Goal: Task Accomplishment & Management: Manage account settings

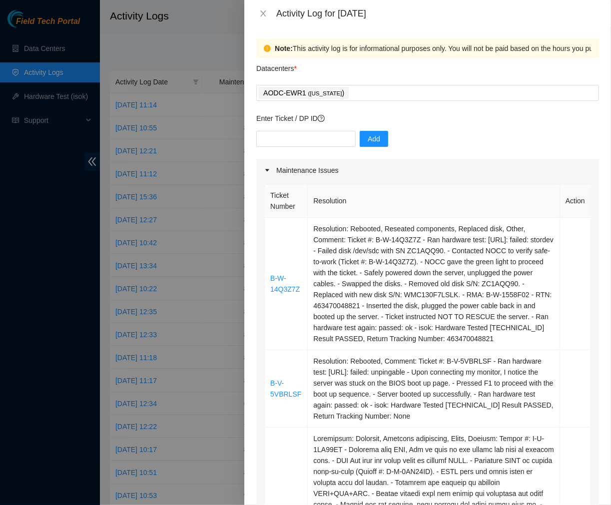
scroll to position [572, 0]
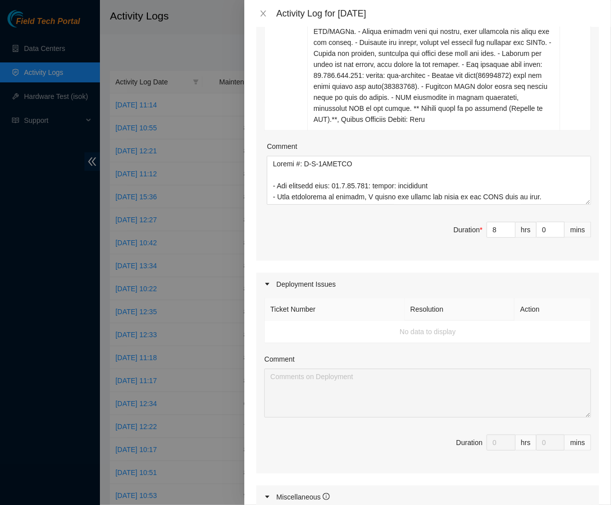
click at [408, 243] on span "Duration * 8 hrs 0 mins" at bounding box center [427, 236] width 327 height 28
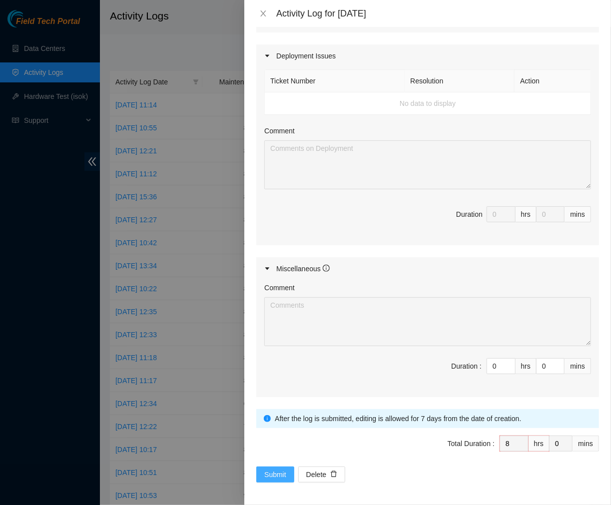
click at [280, 470] on span "Submit" at bounding box center [275, 474] width 22 height 11
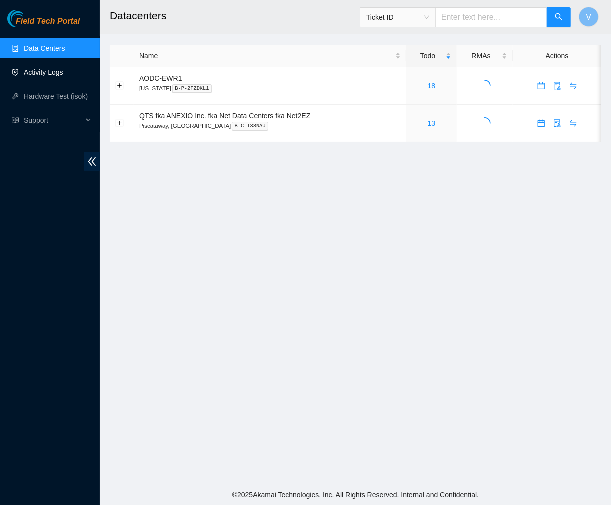
click at [32, 68] on link "Activity Logs" at bounding box center [43, 72] width 39 height 8
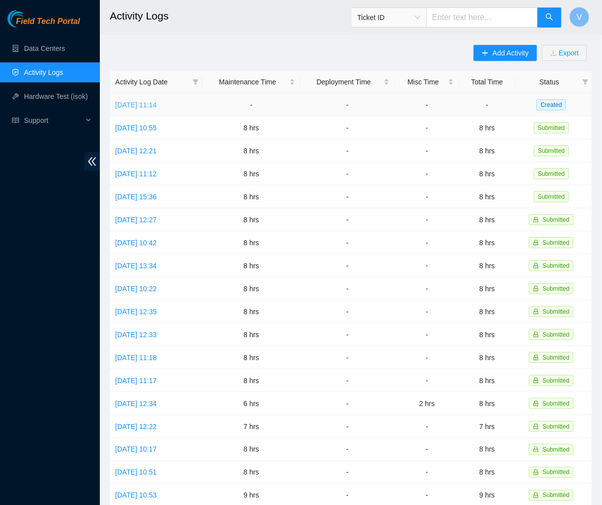
click at [151, 104] on link "Thu, 11 Sep 2025 11:14" at bounding box center [135, 105] width 41 height 8
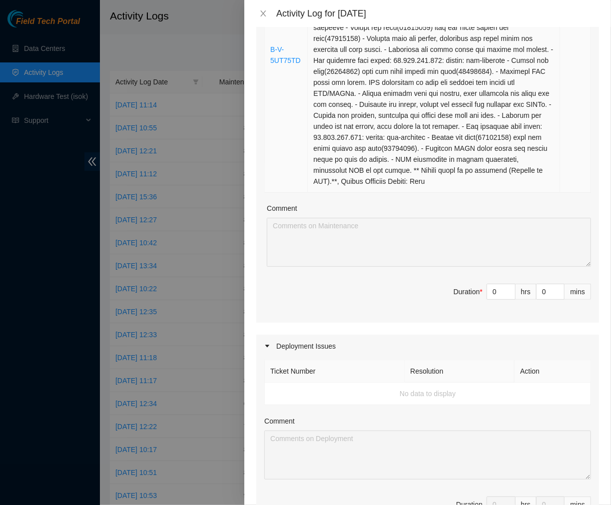
scroll to position [512, 0]
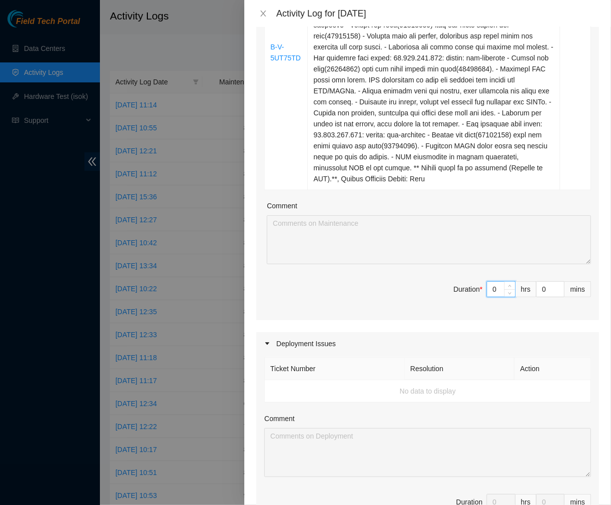
drag, startPoint x: 486, startPoint y: 288, endPoint x: 441, endPoint y: 297, distance: 45.9
click at [441, 297] on span "Duration * 0 hrs 0 mins" at bounding box center [427, 295] width 327 height 28
type input "8"
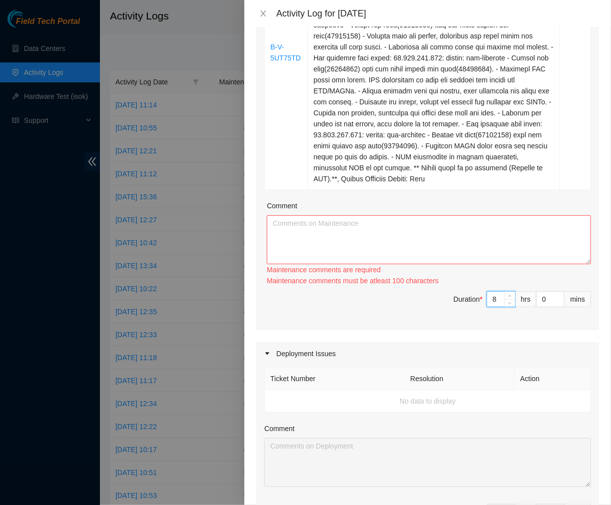
type input "8"
click at [397, 243] on textarea "Comment" at bounding box center [429, 239] width 324 height 49
paste textarea "Ticket #: B-V-5VBRLSF - Ran hardware test: 23.1.97.148: failed: unpingable - Up…"
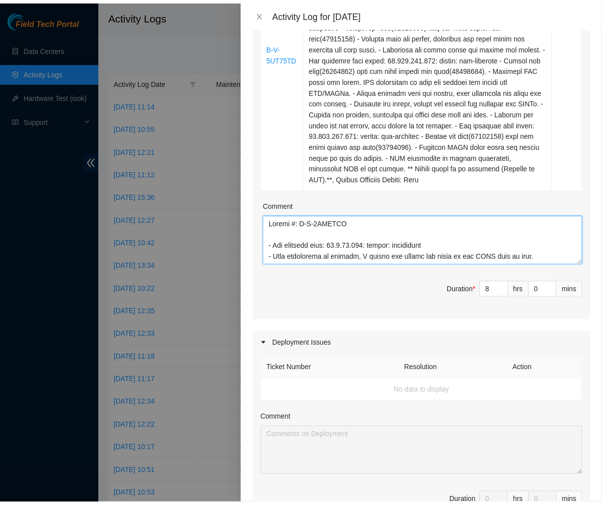
scroll to position [800, 0]
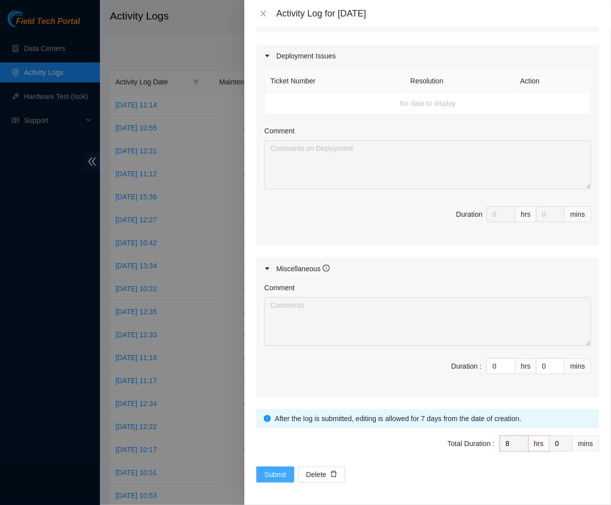
type textarea "Ticket #: B-V-5VBRLSF - Ran hardware test: 23.1.97.148: failed: unpingable - Up…"
click at [272, 476] on span "Submit" at bounding box center [275, 474] width 22 height 11
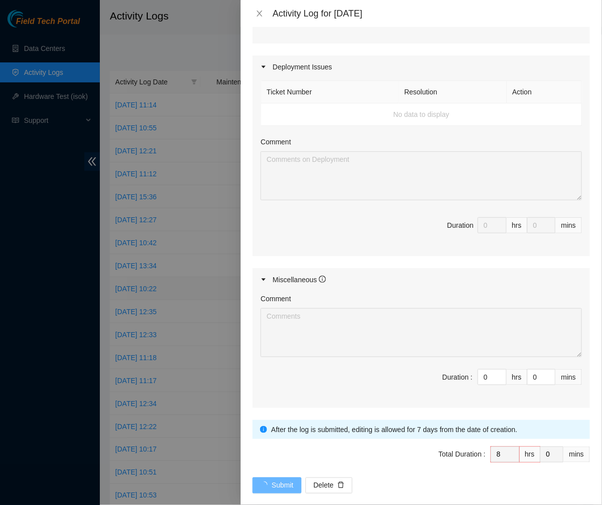
scroll to position [0, 0]
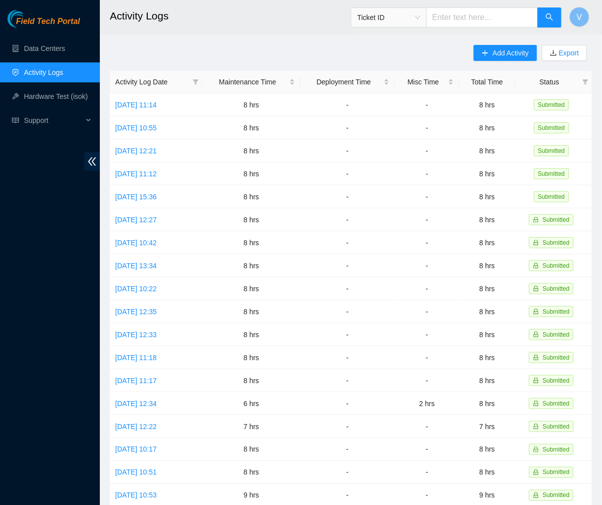
click at [276, 20] on h2 "Activity Logs" at bounding box center [313, 16] width 407 height 32
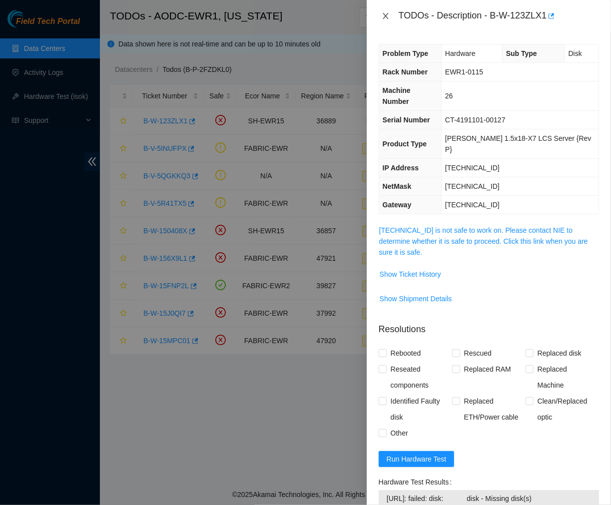
click at [385, 13] on icon "close" at bounding box center [386, 16] width 8 height 8
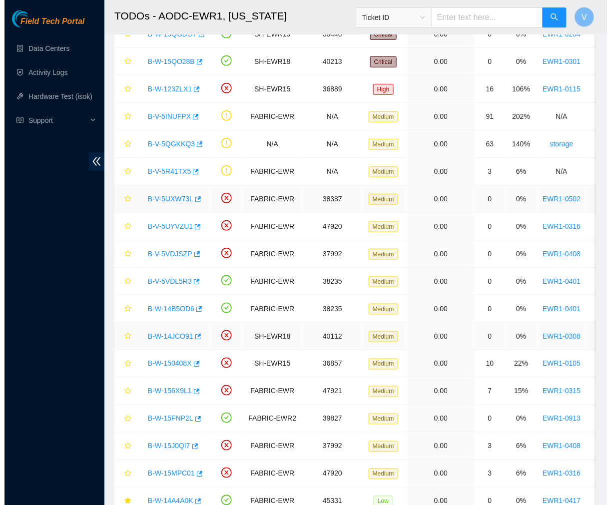
scroll to position [137, 0]
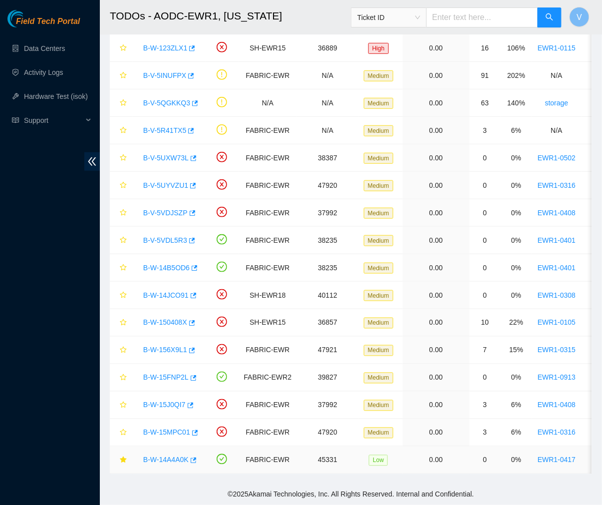
click at [166, 456] on link "B-W-14A4A0K" at bounding box center [165, 460] width 45 height 8
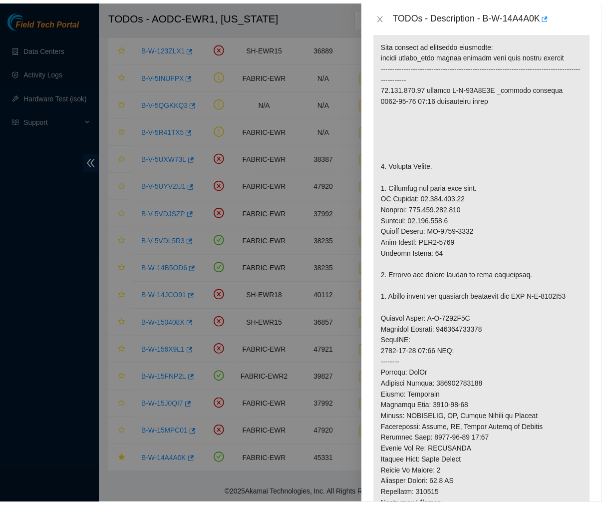
scroll to position [222, 0]
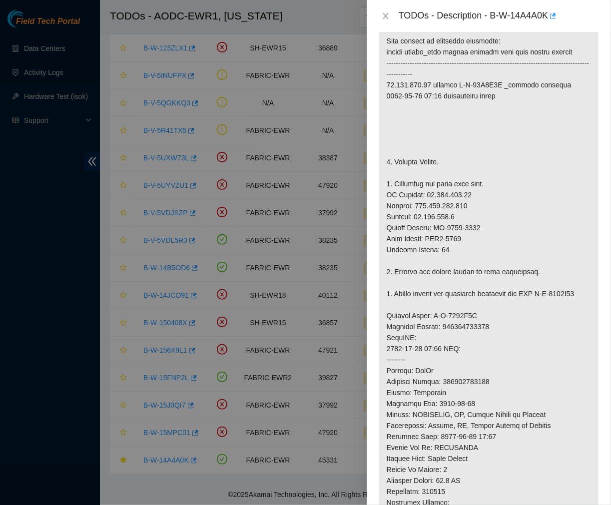
click at [377, 20] on div "TODOs - Description - B-W-14A4A0K" at bounding box center [489, 16] width 244 height 32
click at [382, 16] on icon "close" at bounding box center [386, 16] width 8 height 8
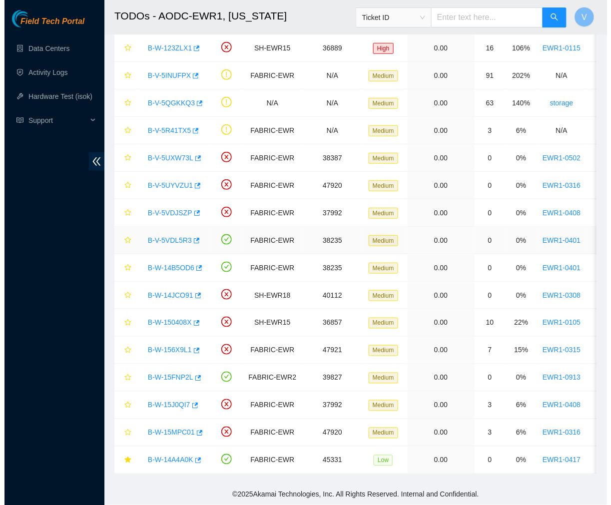
scroll to position [0, 0]
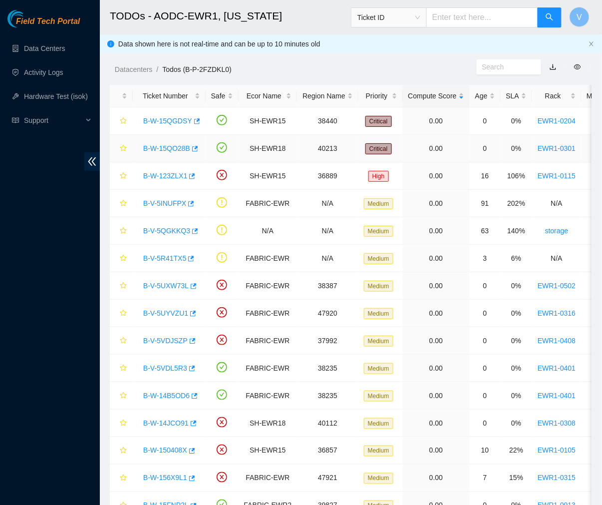
click at [165, 146] on link "B-W-15QO28B" at bounding box center [166, 148] width 47 height 8
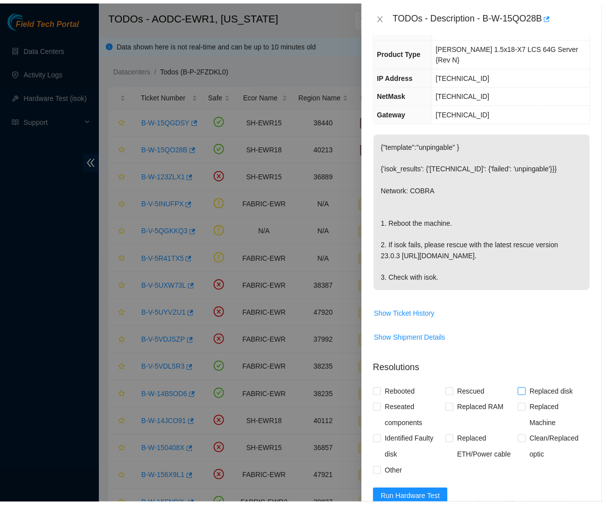
scroll to position [73, 0]
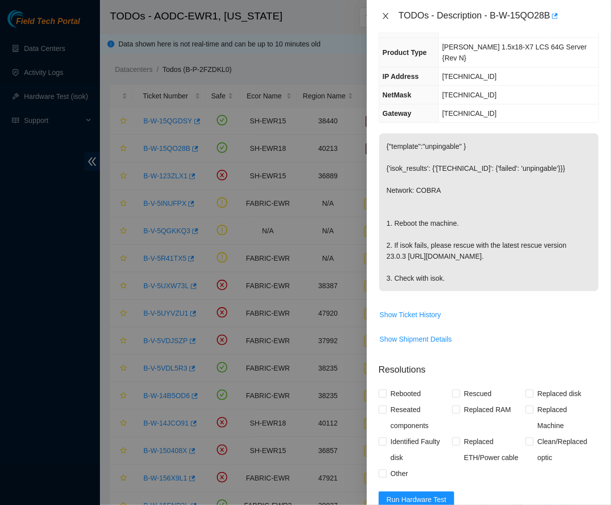
click at [386, 17] on icon "close" at bounding box center [386, 16] width 8 height 8
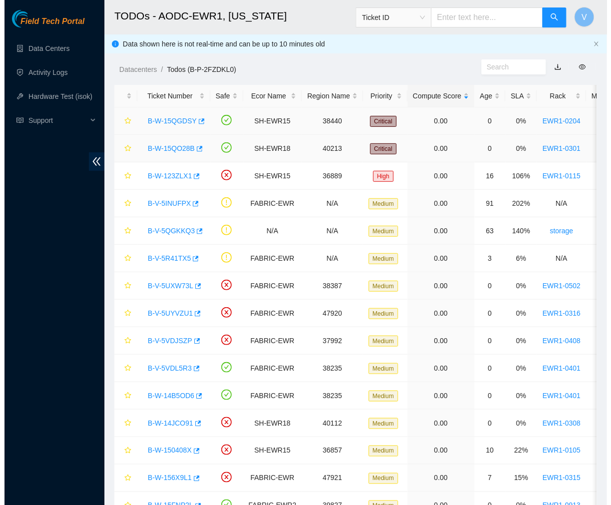
scroll to position [106, 0]
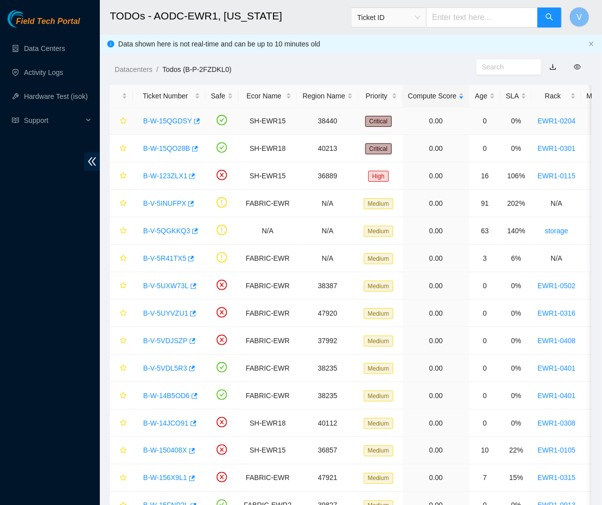
click at [177, 118] on link "B-W-15QGDSY" at bounding box center [167, 121] width 49 height 8
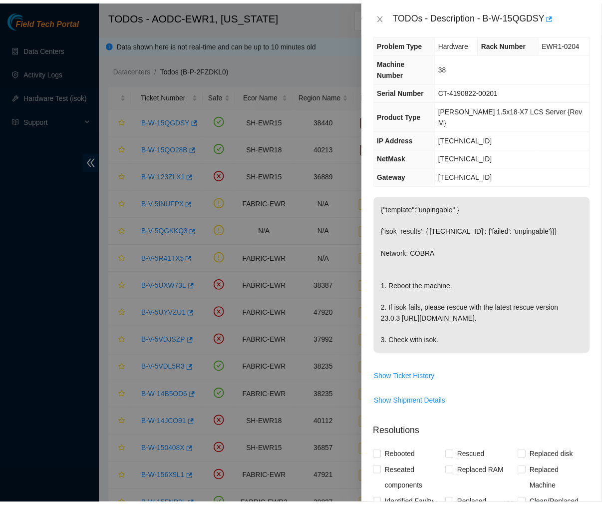
scroll to position [0, 0]
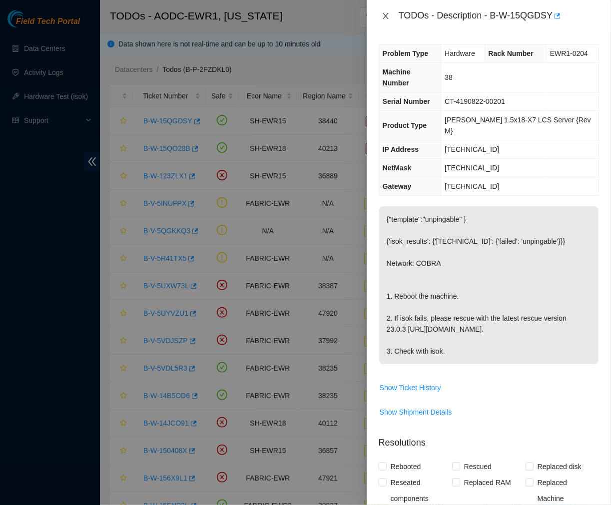
drag, startPoint x: 381, startPoint y: 9, endPoint x: 386, endPoint y: 13, distance: 7.1
click at [386, 13] on div "TODOs - Description - B-W-15QGDSY" at bounding box center [489, 16] width 220 height 16
click at [386, 13] on icon "close" at bounding box center [386, 16] width 8 height 8
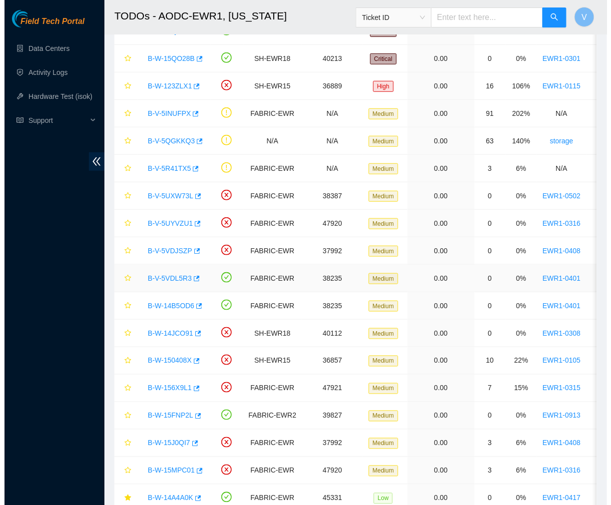
scroll to position [90, 0]
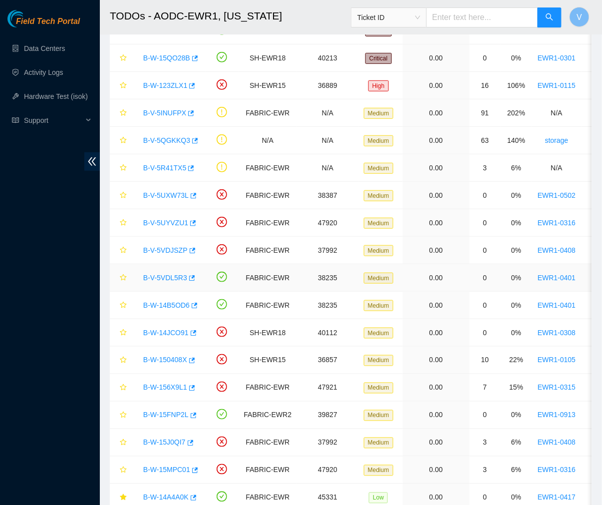
click at [163, 280] on link "B-V-5VDL5R3" at bounding box center [165, 278] width 44 height 8
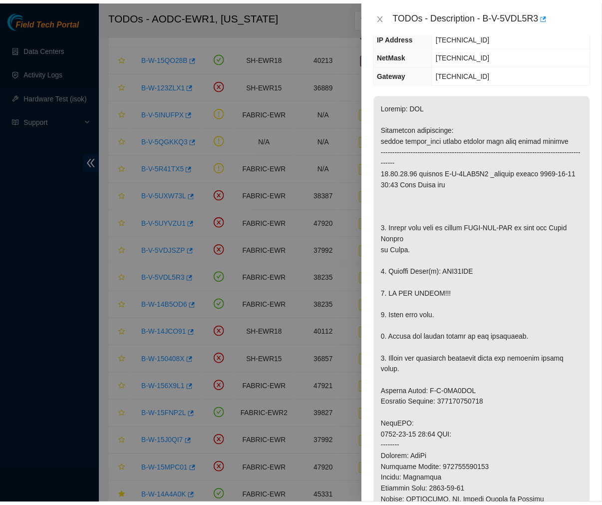
scroll to position [72, 0]
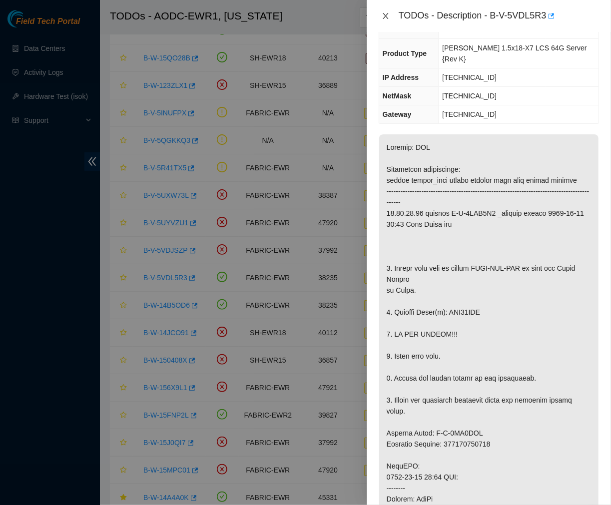
click at [386, 15] on icon "close" at bounding box center [385, 16] width 5 height 6
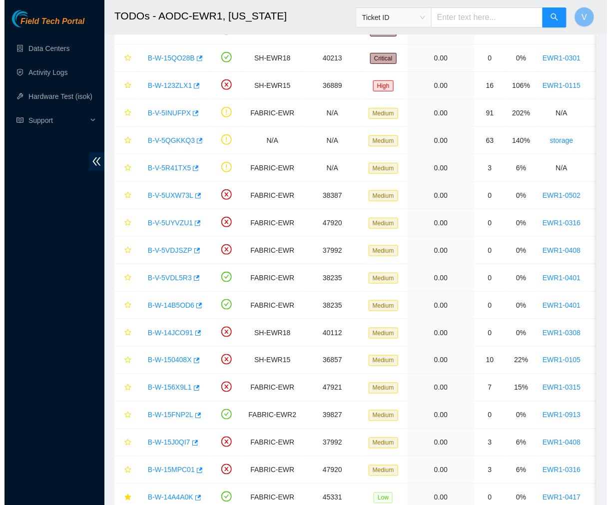
scroll to position [105, 0]
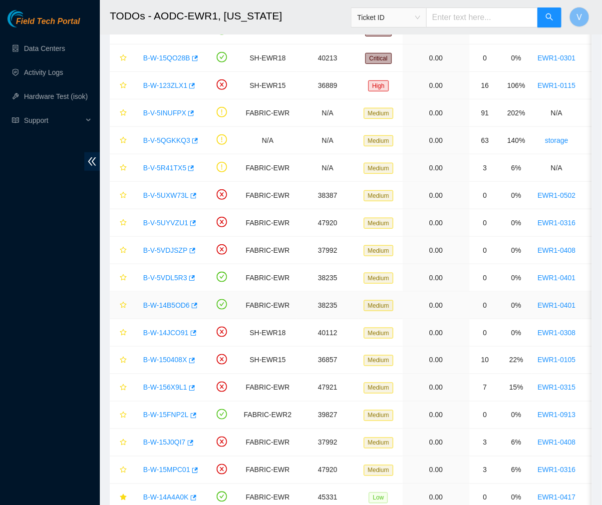
click at [166, 306] on link "B-W-14B5OD6" at bounding box center [166, 305] width 46 height 8
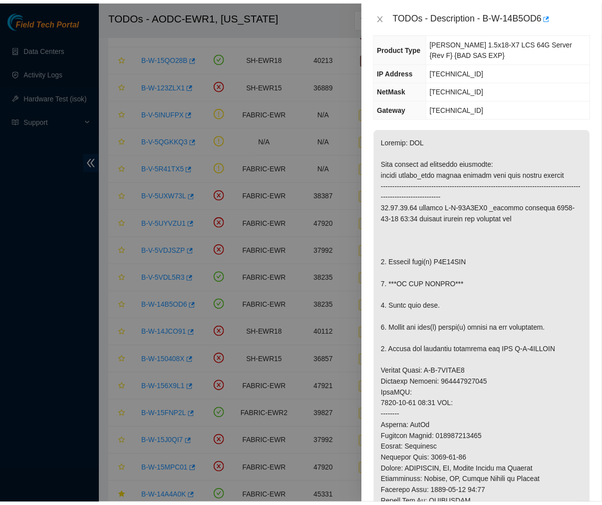
scroll to position [0, 0]
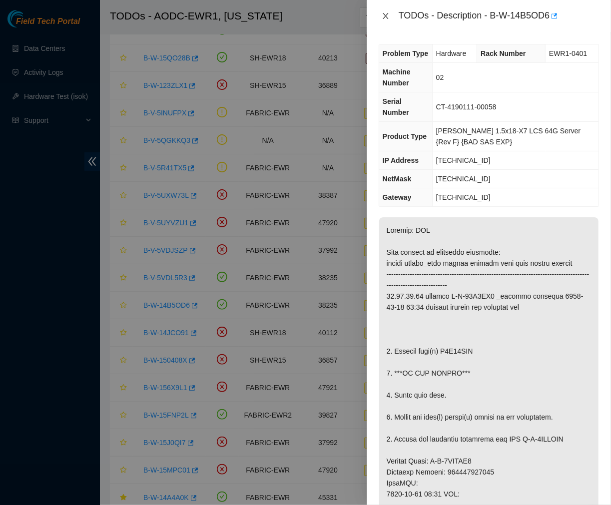
click at [389, 17] on icon "close" at bounding box center [386, 16] width 8 height 8
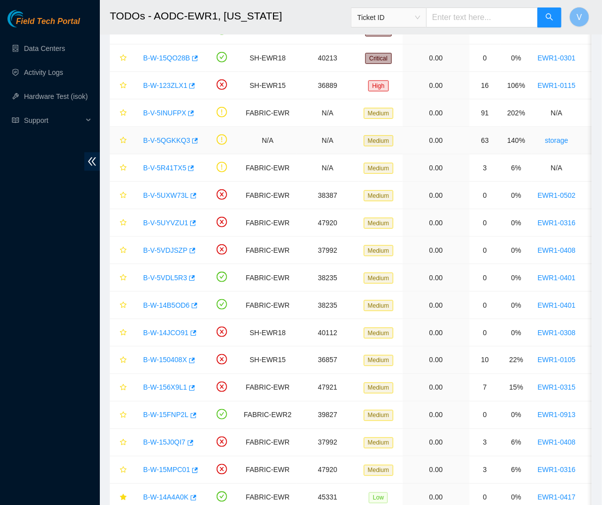
click at [172, 137] on link "B-V-5QGKKQ3" at bounding box center [166, 140] width 47 height 8
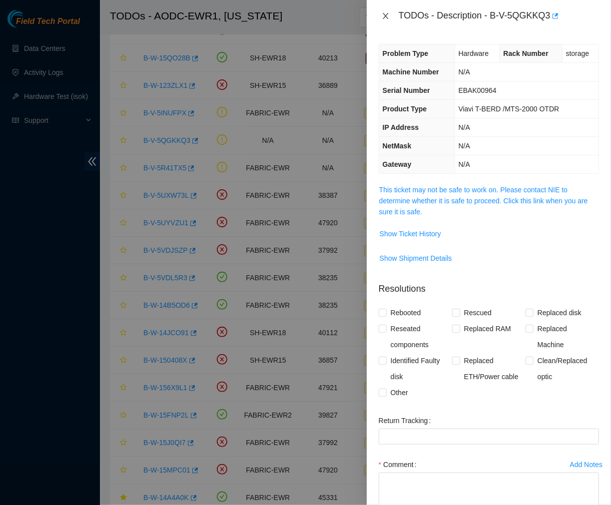
drag, startPoint x: 385, startPoint y: 17, endPoint x: 290, endPoint y: 520, distance: 512.1
click at [290, 414] on html "Field Tech Portal Data Centers Activity Logs Hardware Test (isok) Support TODOs…" at bounding box center [305, 162] width 611 height 505
click at [385, 16] on icon "close" at bounding box center [385, 16] width 5 height 6
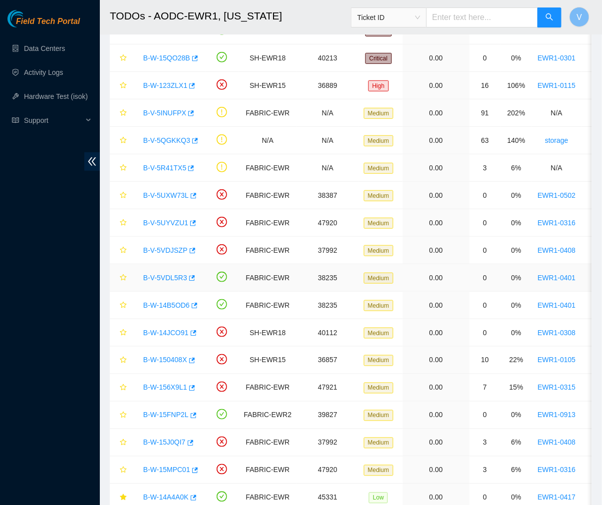
drag, startPoint x: 165, startPoint y: 272, endPoint x: 164, endPoint y: 283, distance: 10.5
click at [164, 283] on div "B-V-5VDL5R3" at bounding box center [169, 278] width 62 height 16
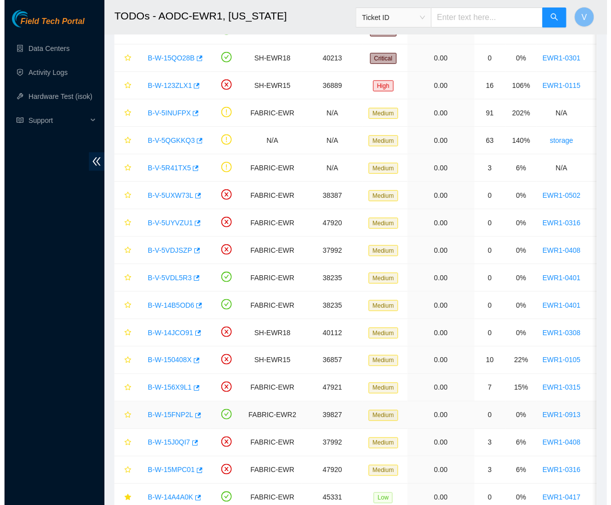
scroll to position [137, 0]
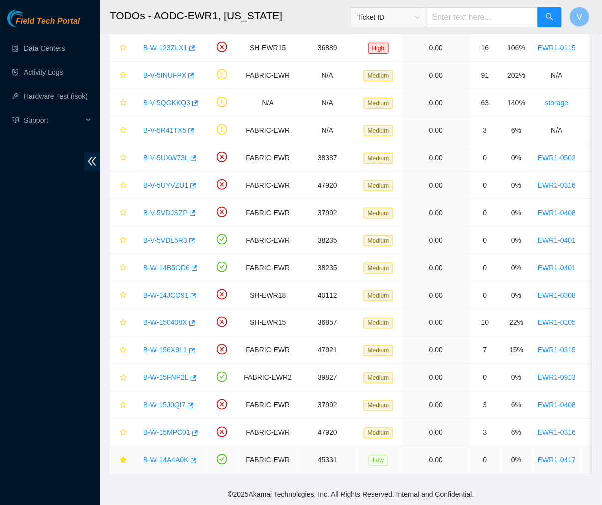
click at [168, 456] on link "B-W-14A4A0K" at bounding box center [165, 460] width 45 height 8
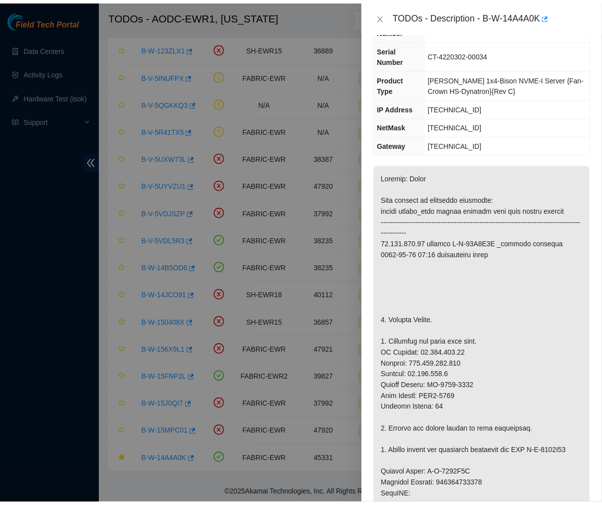
scroll to position [65, 0]
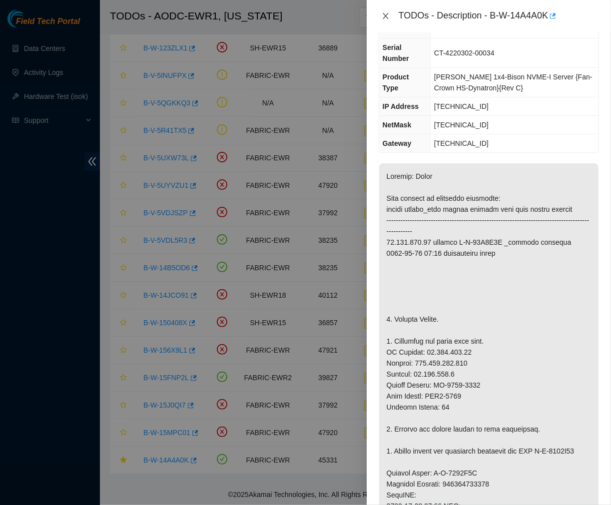
click at [383, 13] on icon "close" at bounding box center [386, 16] width 8 height 8
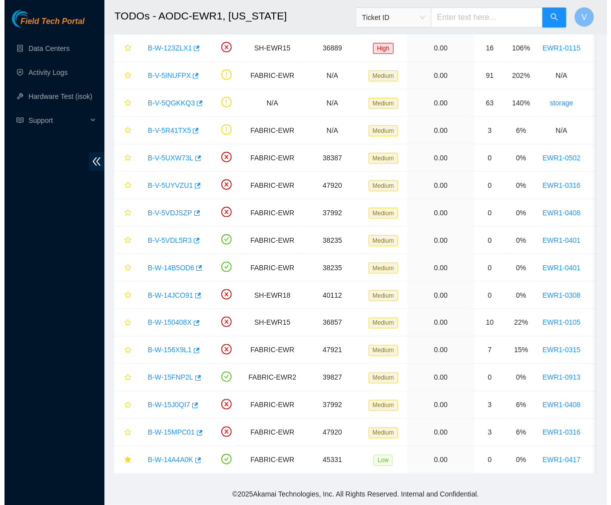
scroll to position [76, 0]
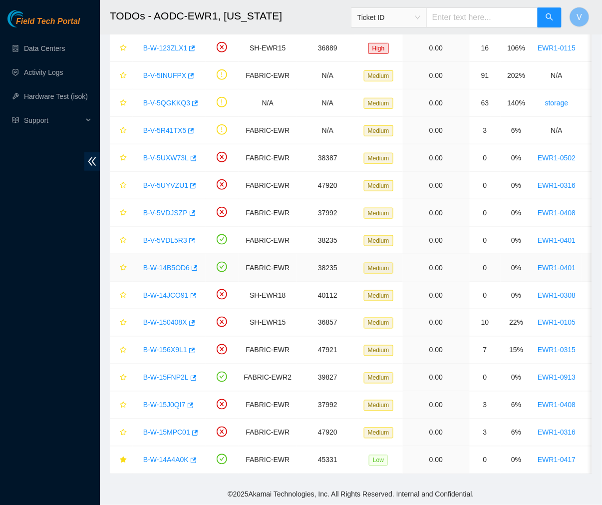
click at [168, 264] on link "B-W-14B5OD6" at bounding box center [166, 268] width 46 height 8
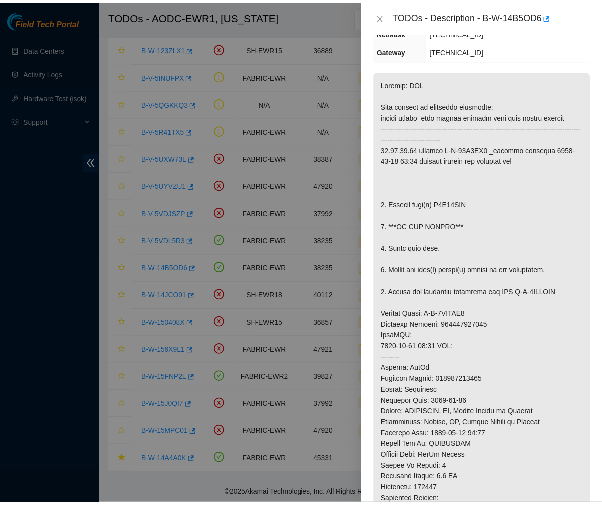
scroll to position [151, 0]
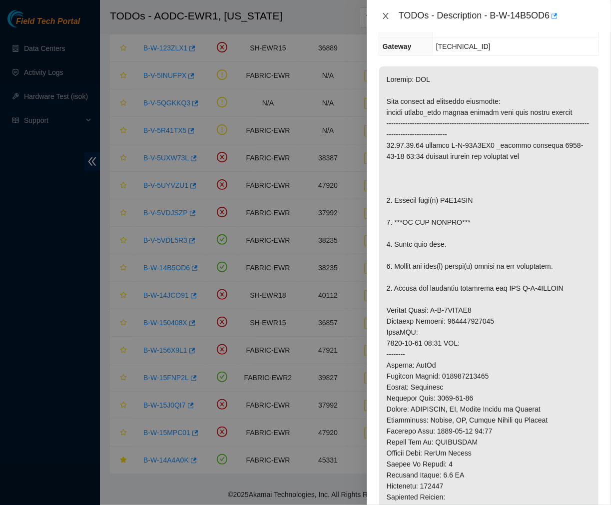
click at [382, 14] on icon "close" at bounding box center [386, 16] width 8 height 8
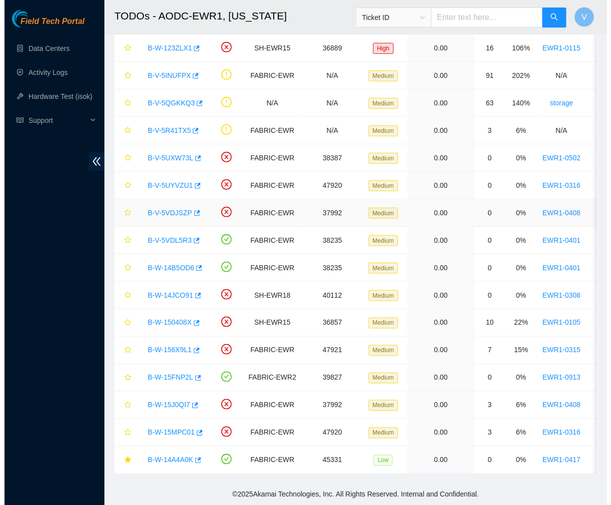
scroll to position [167, 0]
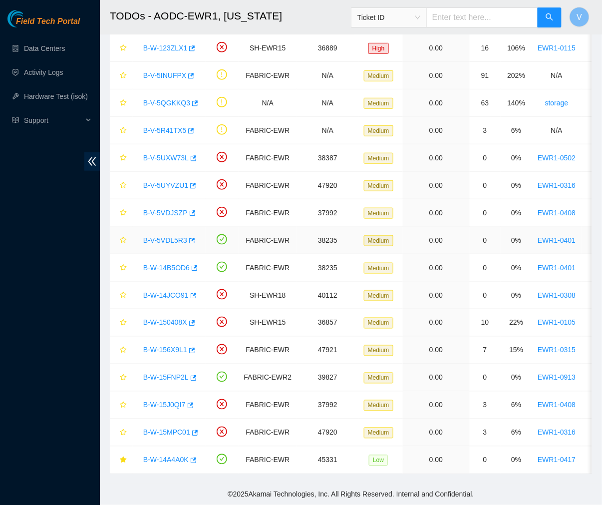
click at [167, 236] on link "B-V-5VDL5R3" at bounding box center [165, 240] width 44 height 8
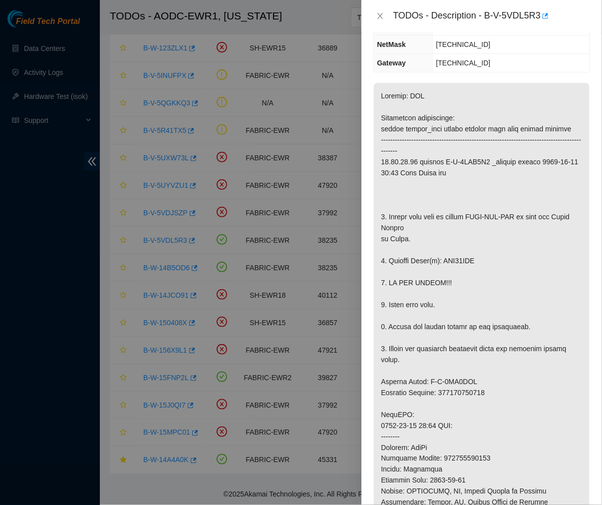
scroll to position [128, 0]
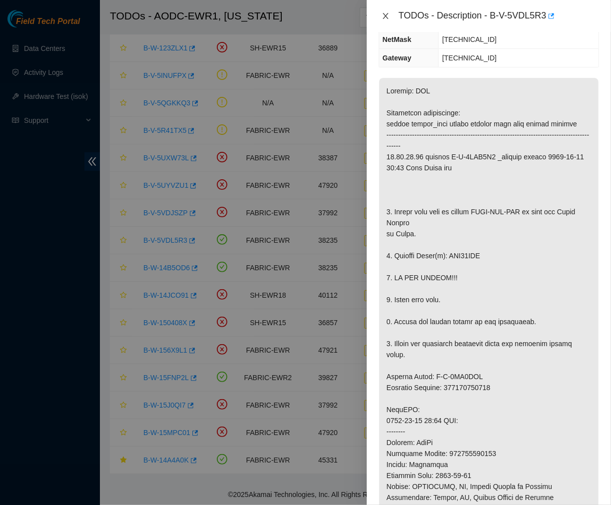
click at [387, 14] on icon "close" at bounding box center [385, 16] width 5 height 6
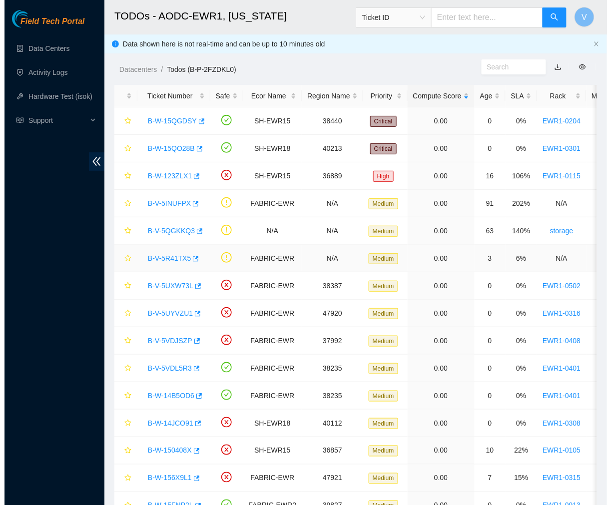
scroll to position [137, 0]
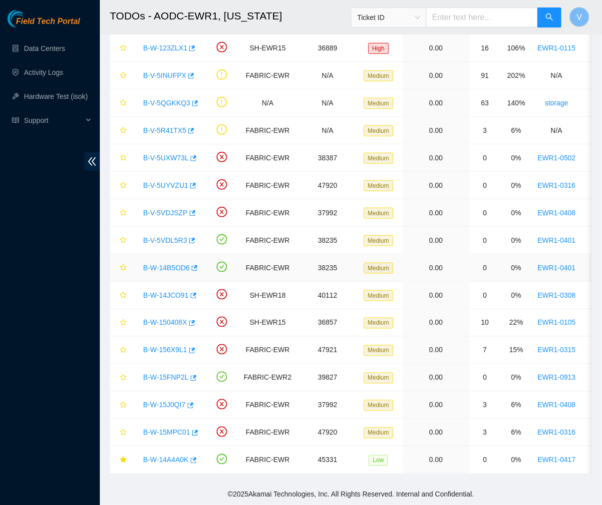
click at [169, 264] on link "B-W-14B5OD6" at bounding box center [166, 268] width 46 height 8
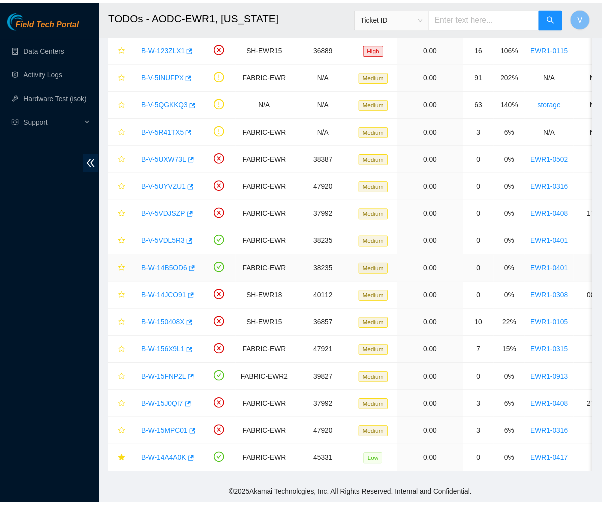
scroll to position [151, 0]
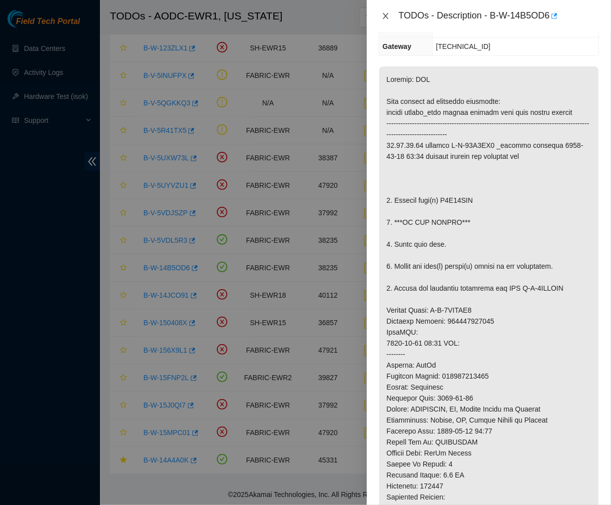
click at [384, 16] on icon "close" at bounding box center [386, 16] width 8 height 8
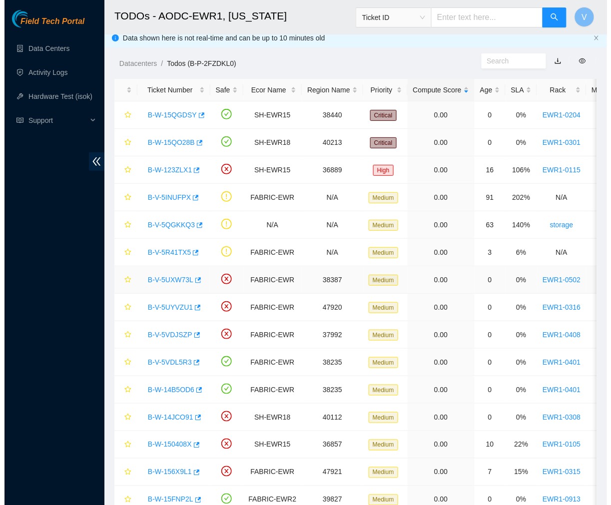
scroll to position [5, 0]
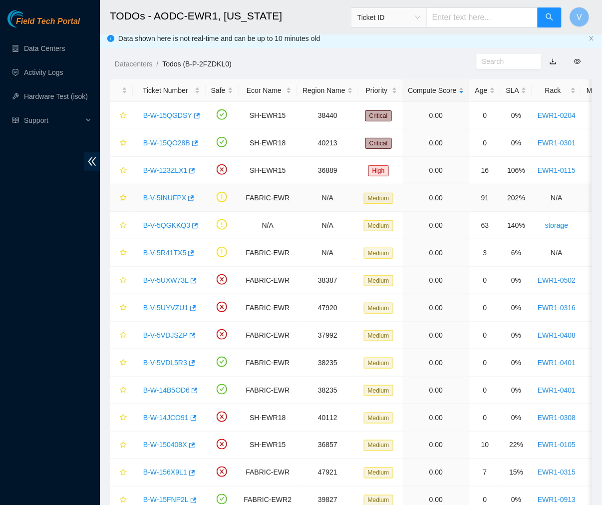
click at [153, 196] on link "B-V-5INUFPX" at bounding box center [164, 198] width 43 height 8
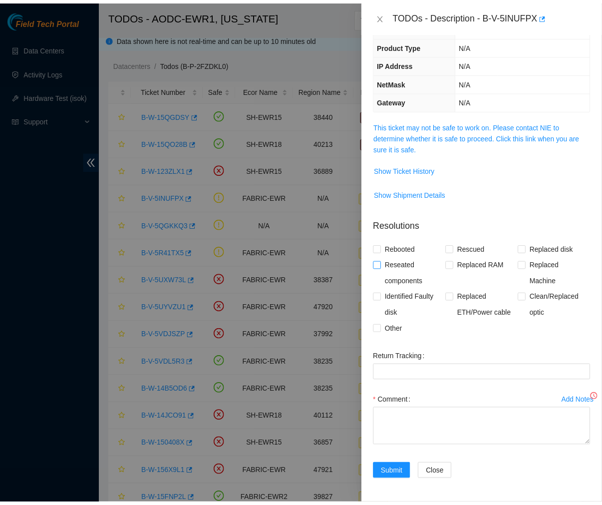
scroll to position [64, 0]
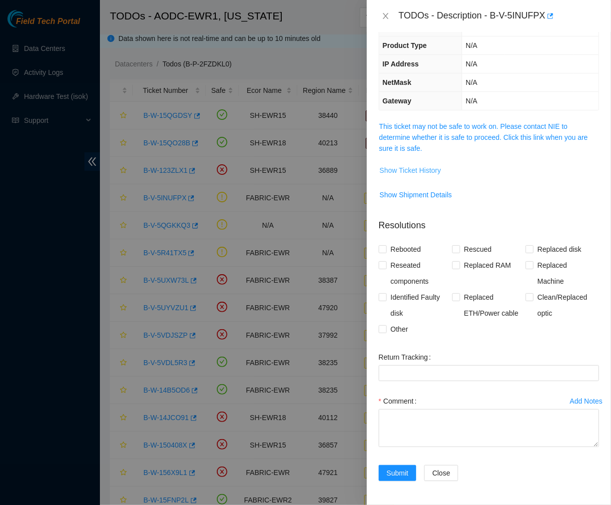
click at [432, 172] on span "Show Ticket History" at bounding box center [410, 170] width 61 height 11
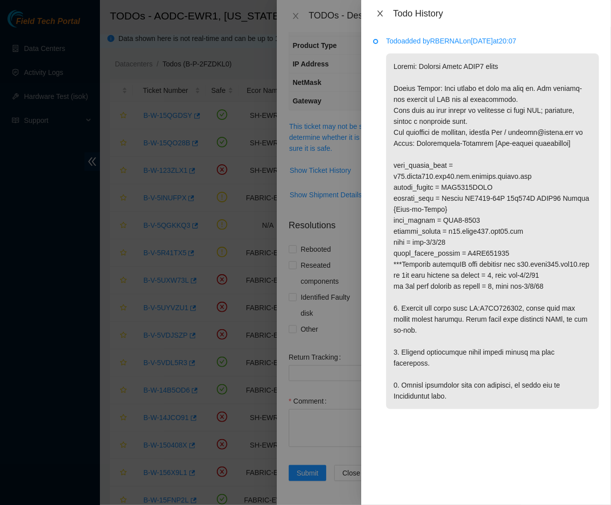
click at [378, 11] on icon "close" at bounding box center [379, 13] width 5 height 6
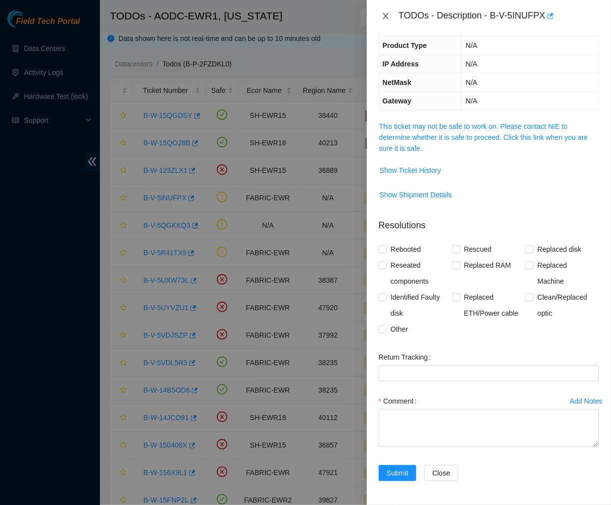
click at [382, 16] on icon "close" at bounding box center [386, 16] width 8 height 8
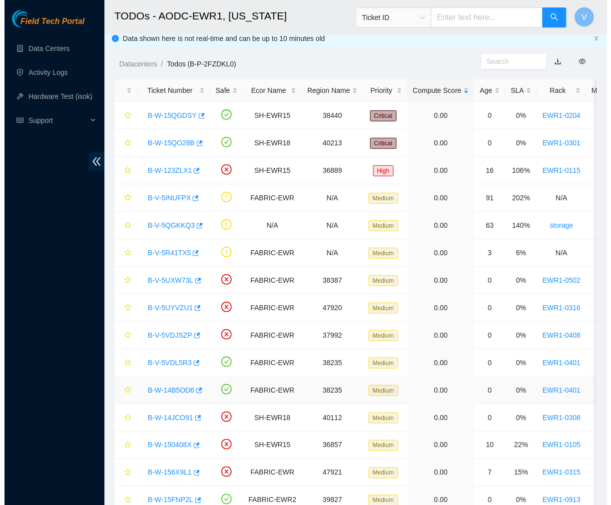
scroll to position [137, 0]
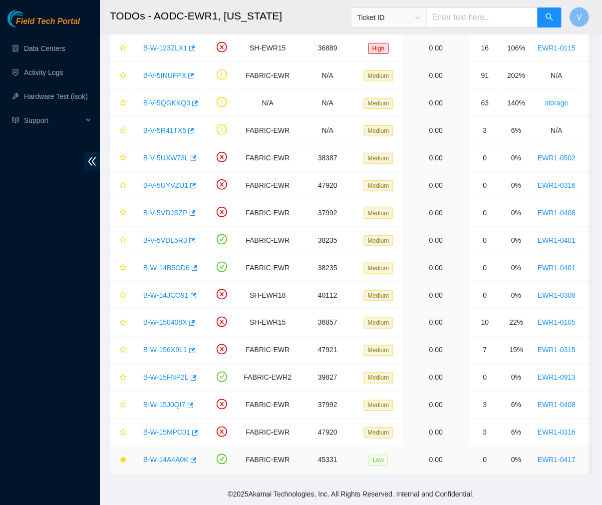
click at [160, 456] on link "B-W-14A4A0K" at bounding box center [165, 460] width 45 height 8
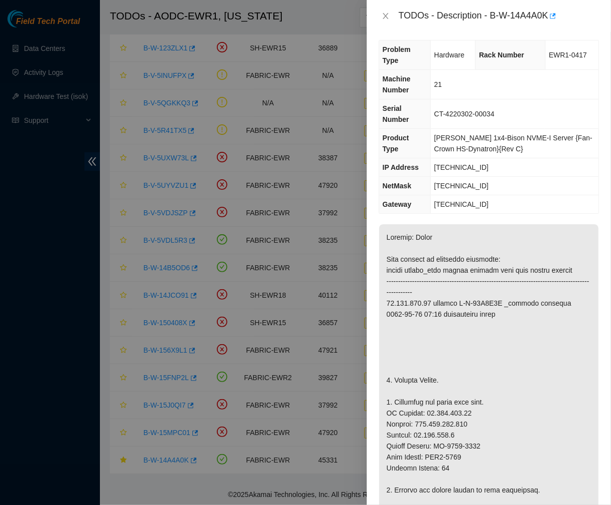
scroll to position [0, 0]
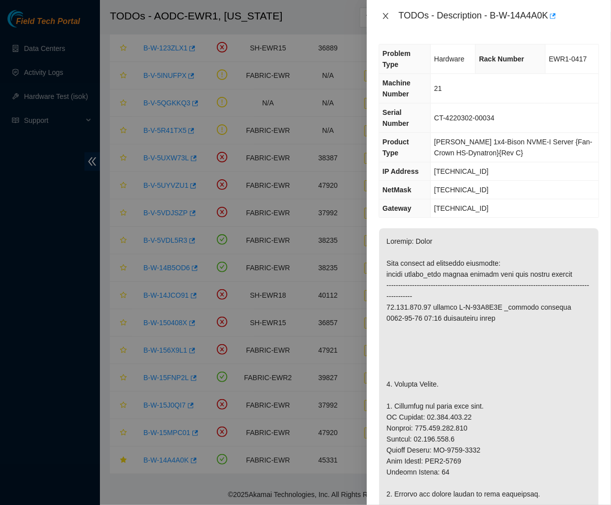
click at [384, 15] on icon "close" at bounding box center [386, 16] width 8 height 8
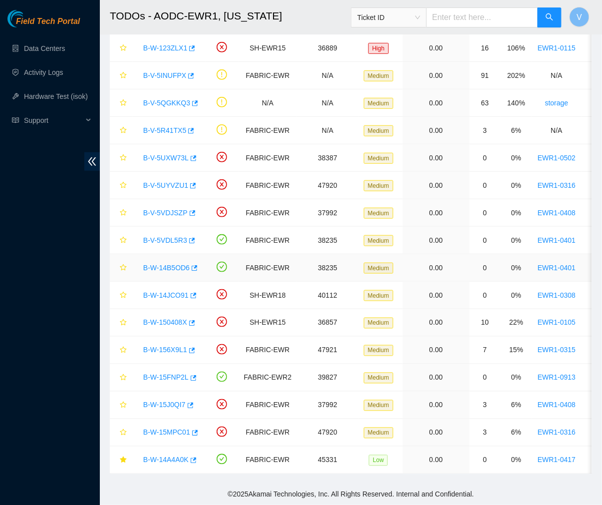
click at [177, 264] on link "B-W-14B5OD6" at bounding box center [166, 268] width 46 height 8
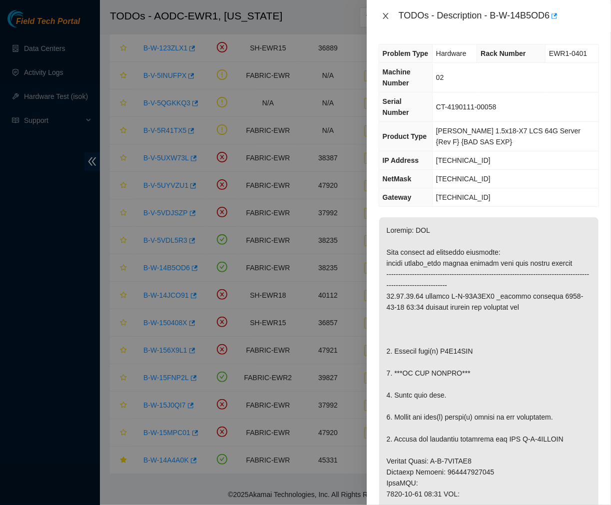
click at [387, 16] on icon "close" at bounding box center [386, 16] width 8 height 8
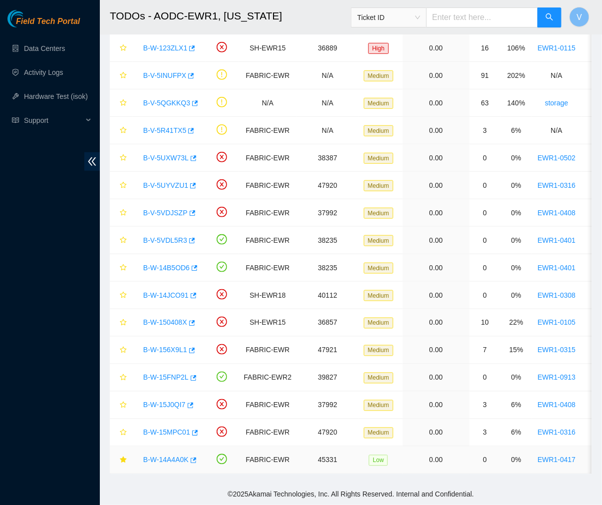
click at [165, 456] on link "B-W-14A4A0K" at bounding box center [165, 460] width 45 height 8
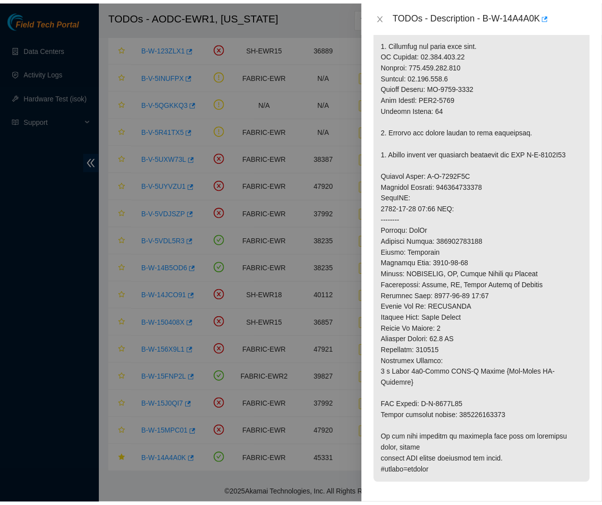
scroll to position [362, 0]
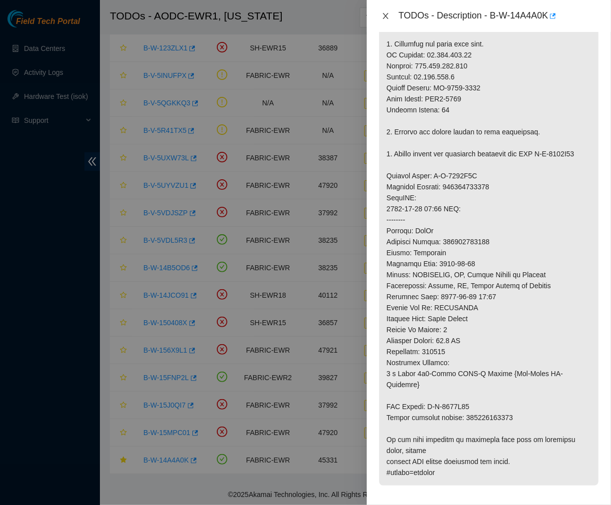
click at [386, 16] on icon "close" at bounding box center [385, 16] width 5 height 6
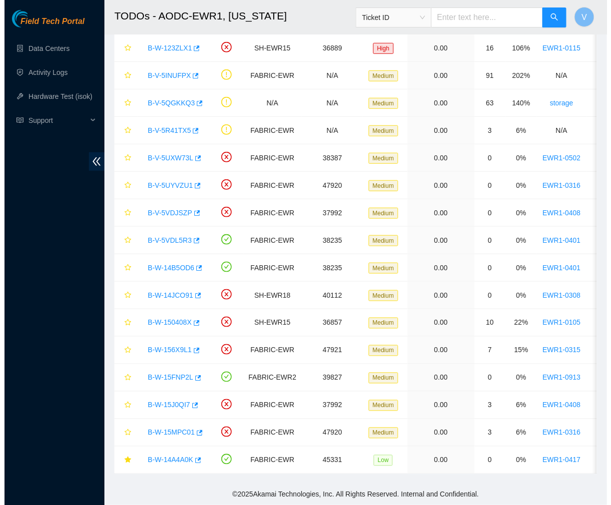
scroll to position [167, 0]
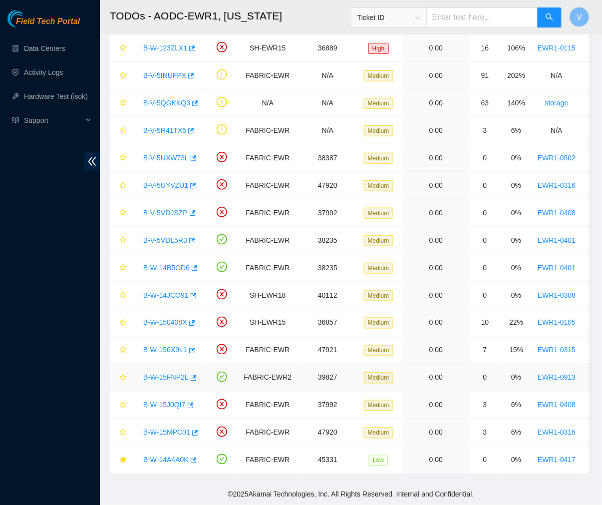
click at [162, 374] on link "B-W-15FNP2L" at bounding box center [165, 378] width 45 height 8
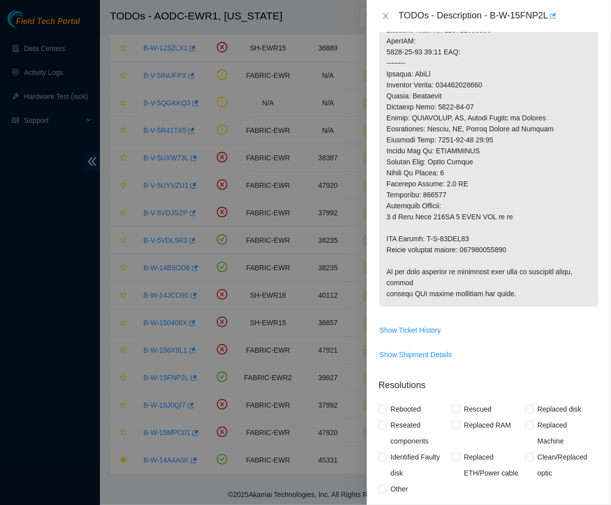
scroll to position [0, 0]
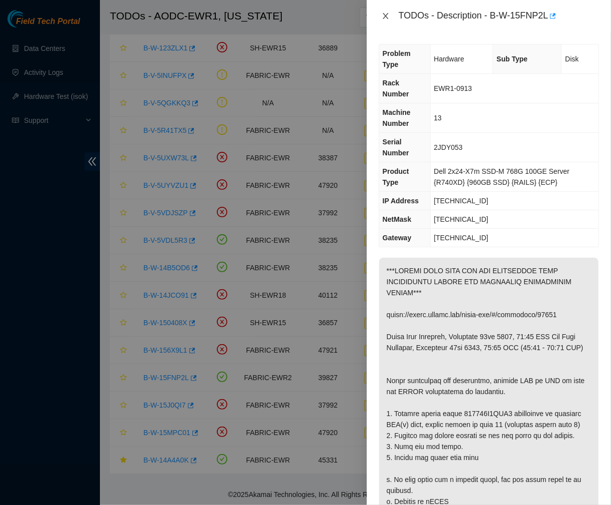
click at [388, 12] on icon "close" at bounding box center [386, 16] width 8 height 8
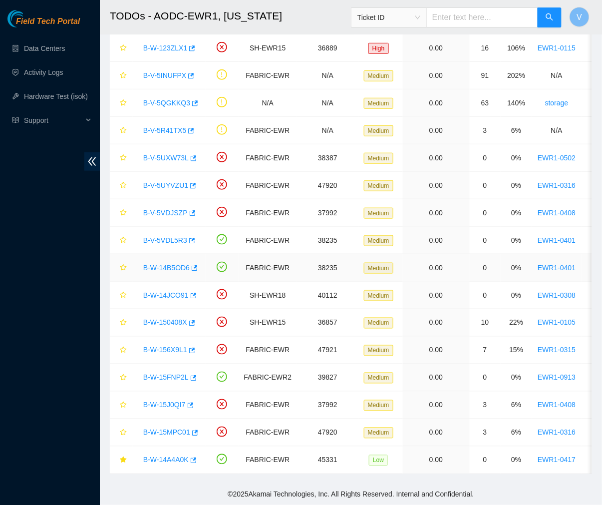
click at [172, 264] on link "B-W-14B5OD6" at bounding box center [166, 268] width 46 height 8
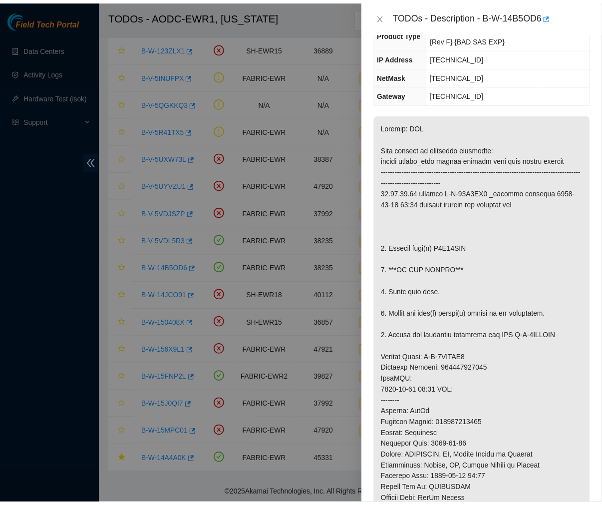
scroll to position [103, 0]
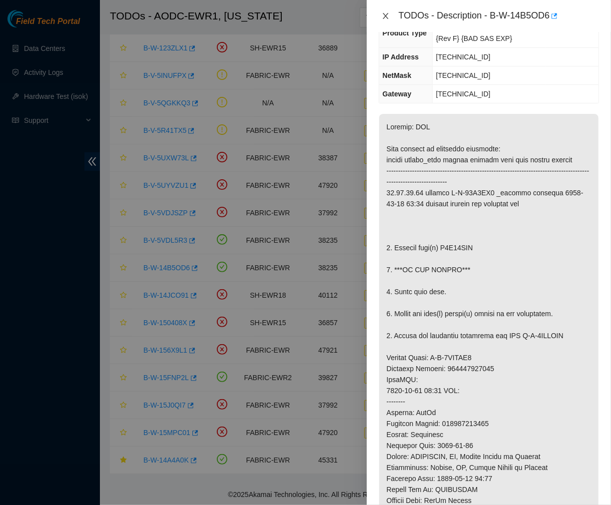
click at [382, 14] on icon "close" at bounding box center [386, 16] width 8 height 8
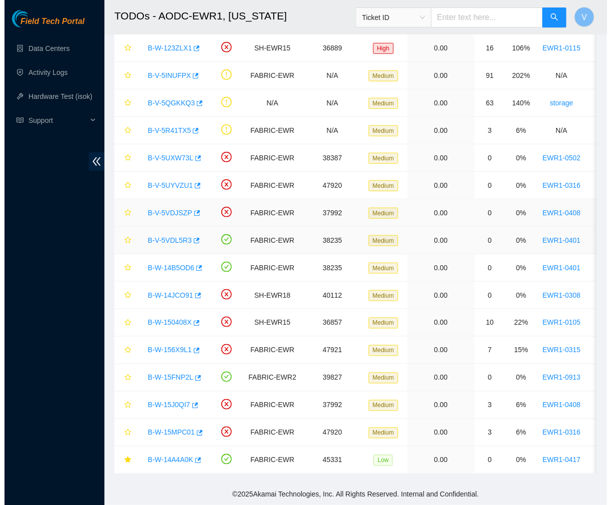
scroll to position [126, 0]
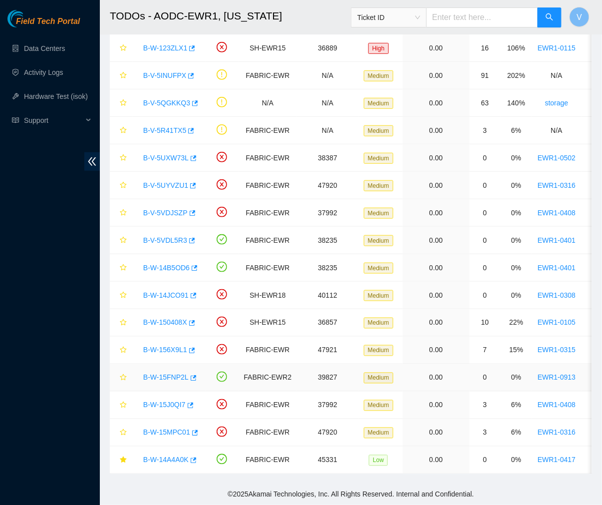
click at [170, 374] on link "B-W-15FNP2L" at bounding box center [165, 378] width 45 height 8
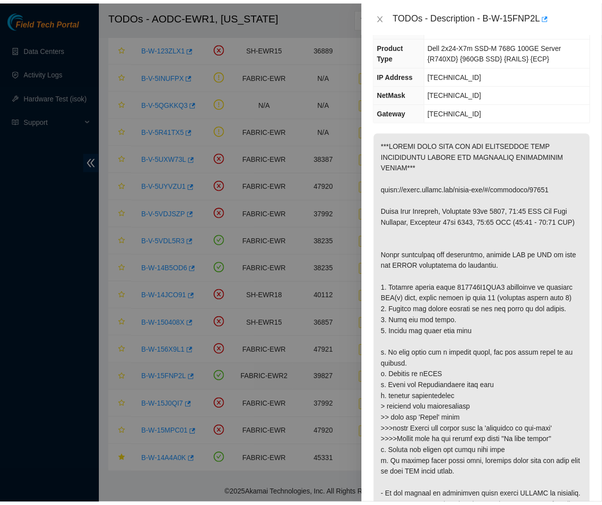
scroll to position [115, 0]
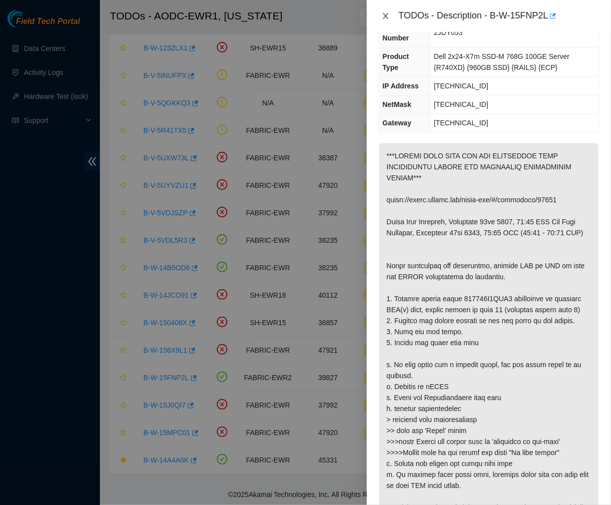
click at [383, 17] on icon "close" at bounding box center [386, 16] width 8 height 8
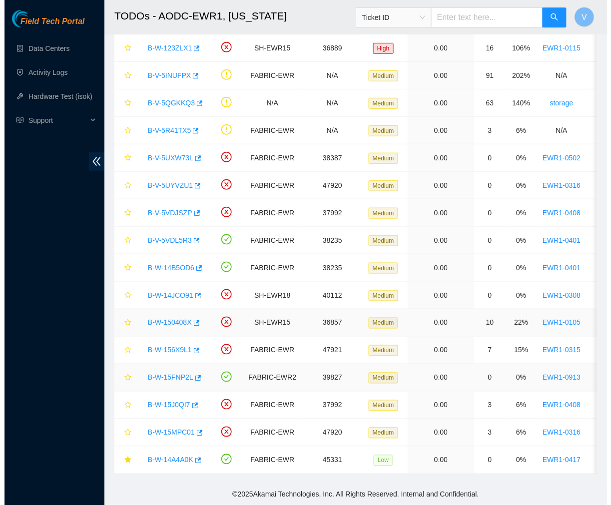
scroll to position [126, 0]
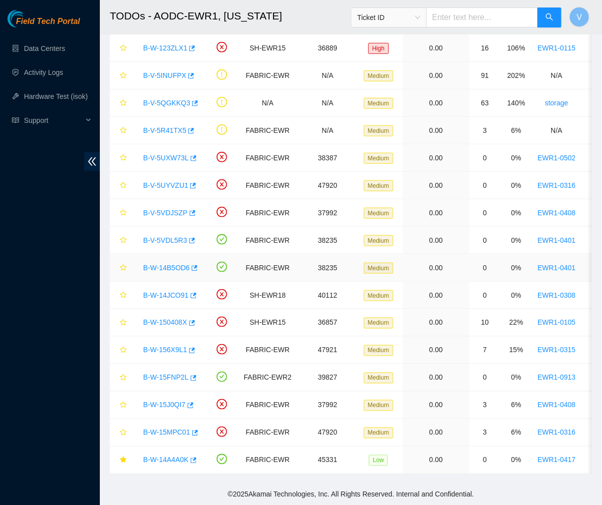
click at [176, 264] on link "B-W-14B5OD6" at bounding box center [166, 268] width 46 height 8
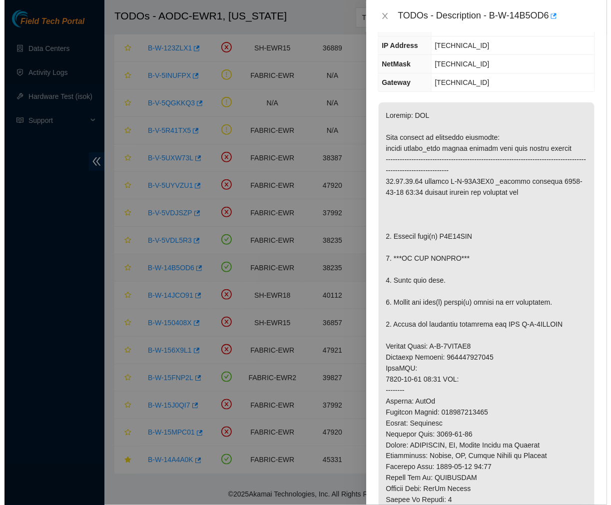
scroll to position [103, 0]
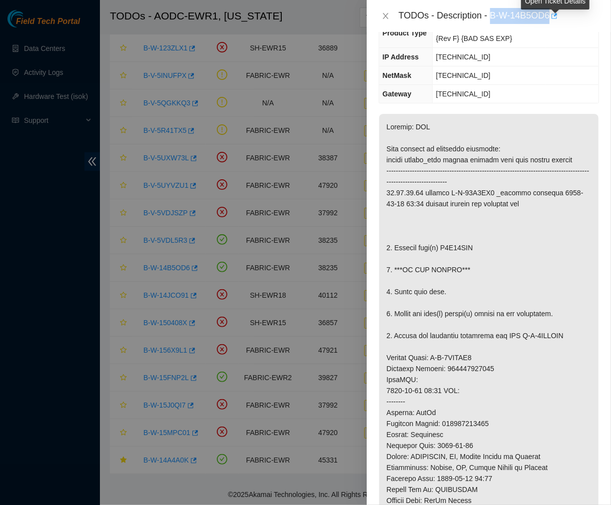
drag, startPoint x: 491, startPoint y: 15, endPoint x: 558, endPoint y: 14, distance: 66.9
click at [558, 14] on div "TODOs - Description - B-W-14B5OD6" at bounding box center [499, 16] width 200 height 16
copy div "B-W-14B5OD6"
click at [467, 330] on p at bounding box center [488, 379] width 219 height 531
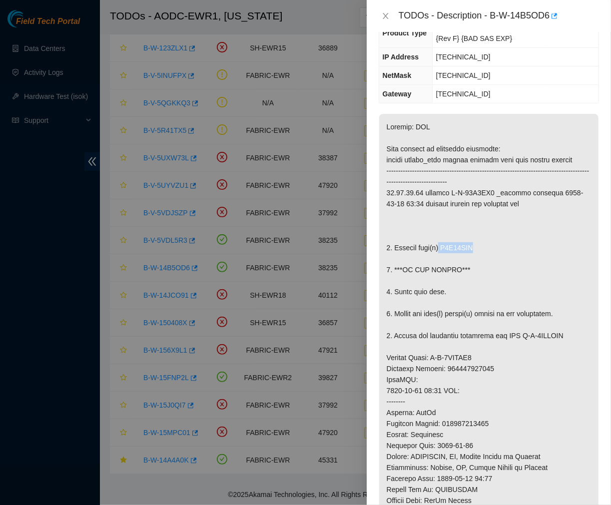
drag, startPoint x: 481, startPoint y: 235, endPoint x: 439, endPoint y: 236, distance: 42.0
click at [439, 236] on p at bounding box center [488, 379] width 219 height 531
drag, startPoint x: 441, startPoint y: 236, endPoint x: 475, endPoint y: 237, distance: 34.5
click at [475, 237] on p at bounding box center [488, 379] width 219 height 531
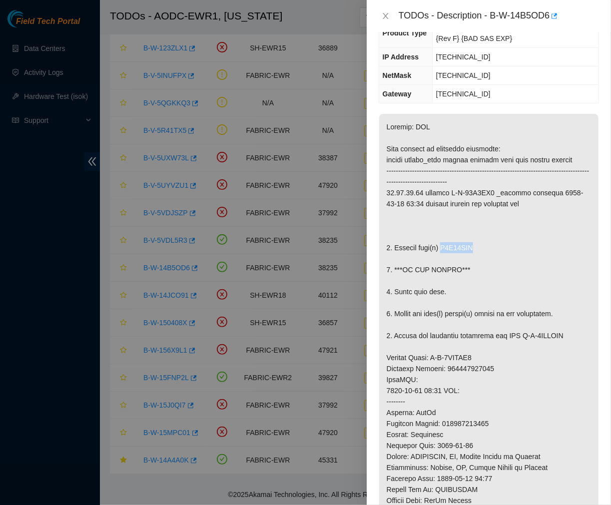
copy p "S1Z12DHW"
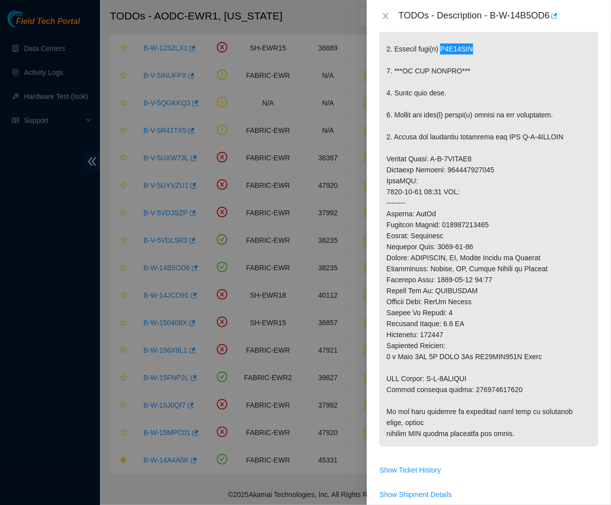
scroll to position [313, 0]
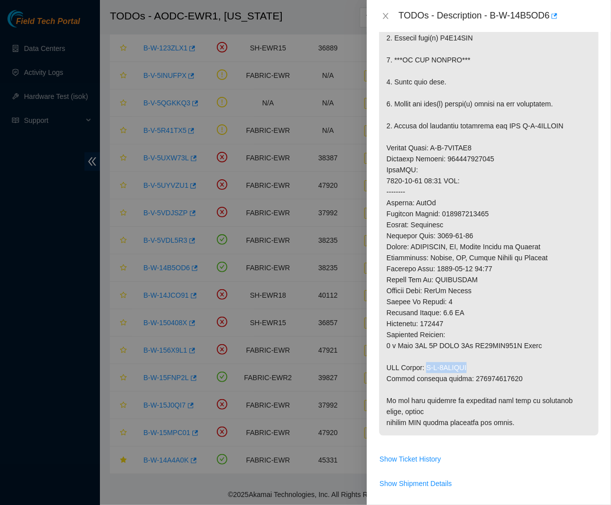
drag, startPoint x: 469, startPoint y: 358, endPoint x: 427, endPoint y: 360, distance: 42.5
click at [427, 360] on p at bounding box center [488, 169] width 219 height 531
copy p "B-V-5VAHAVF"
drag, startPoint x: 506, startPoint y: 366, endPoint x: 462, endPoint y: 371, distance: 44.3
click at [462, 371] on p at bounding box center [488, 169] width 219 height 531
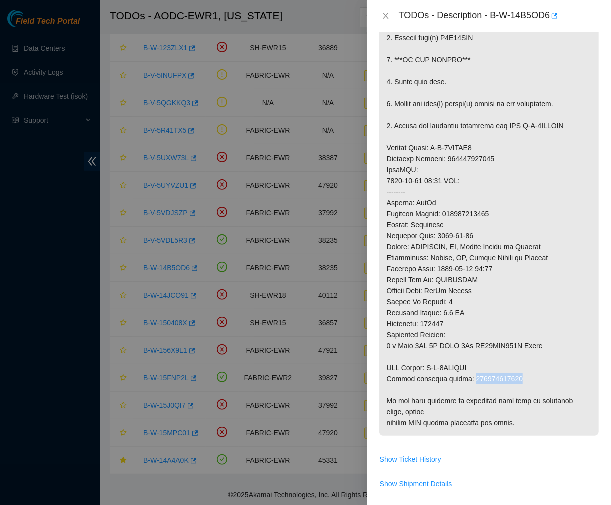
copy p "463470052353"
click at [466, 138] on p at bounding box center [488, 169] width 219 height 531
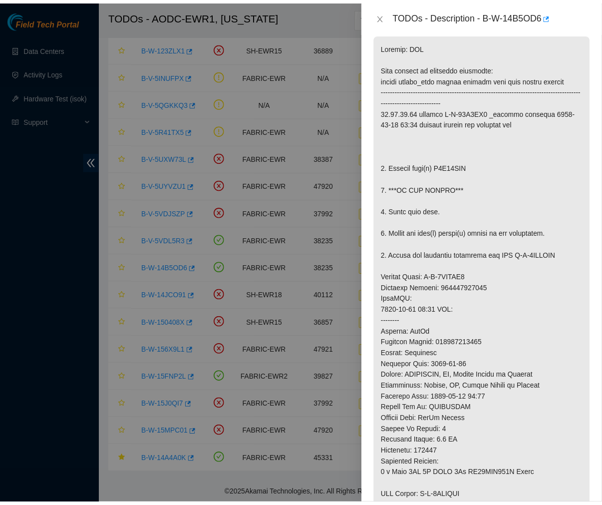
scroll to position [185, 0]
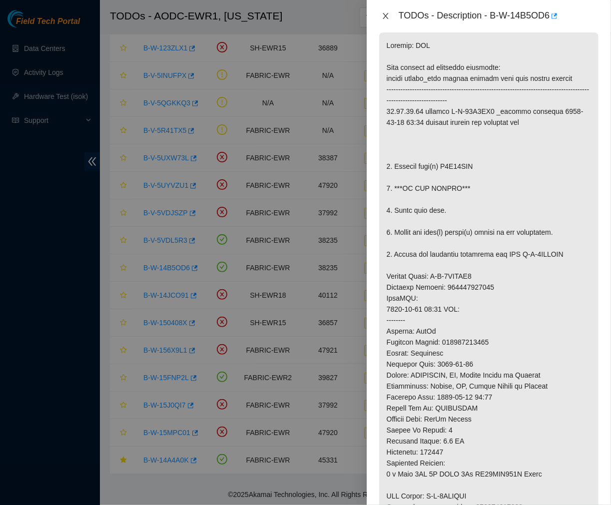
click at [384, 17] on icon "close" at bounding box center [386, 16] width 8 height 8
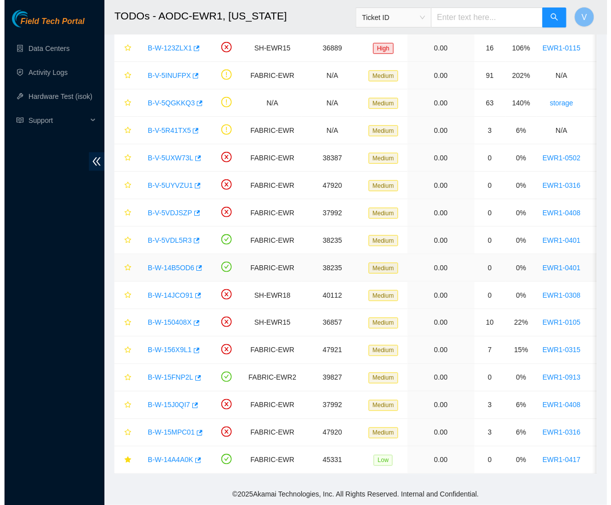
scroll to position [167, 0]
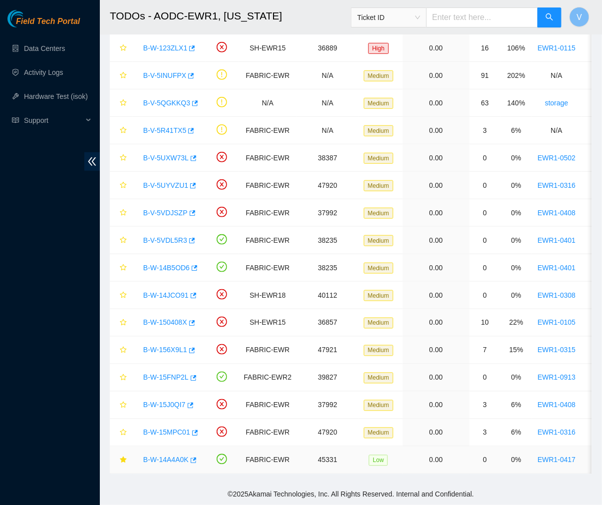
click at [168, 456] on div "B-W-14A4A0K" at bounding box center [169, 460] width 62 height 16
click at [168, 456] on link "B-W-14A4A0K" at bounding box center [165, 460] width 45 height 8
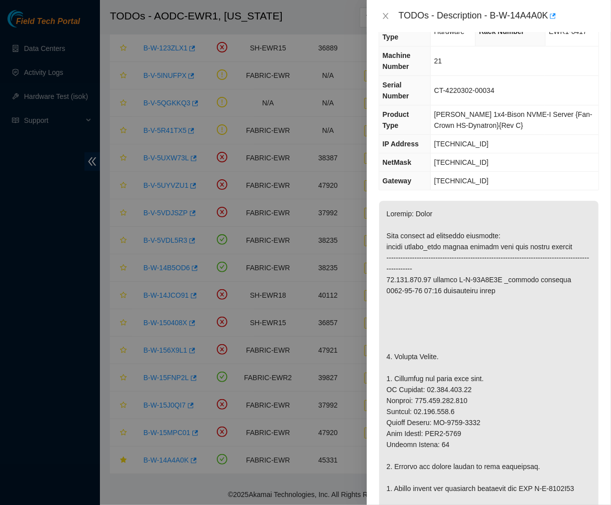
scroll to position [0, 0]
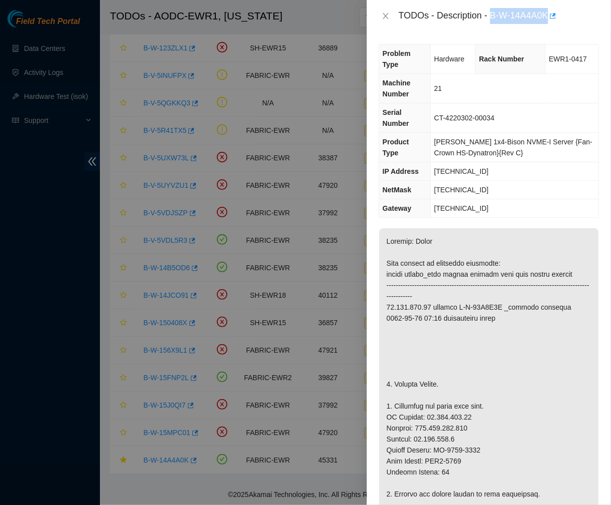
drag, startPoint x: 493, startPoint y: 18, endPoint x: 548, endPoint y: 25, distance: 55.9
click at [548, 25] on div "TODOs - Description - B-W-14A4A0K" at bounding box center [489, 16] width 244 height 32
copy div "B-W-14A4A0K"
drag, startPoint x: 496, startPoint y: 103, endPoint x: 438, endPoint y: 103, distance: 58.4
click at [438, 103] on td "CT-4220302-00034" at bounding box center [514, 117] width 168 height 29
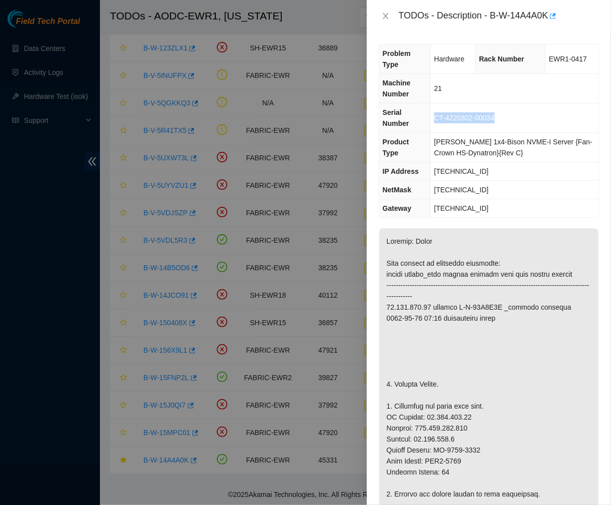
copy span "CT-4220302-00034"
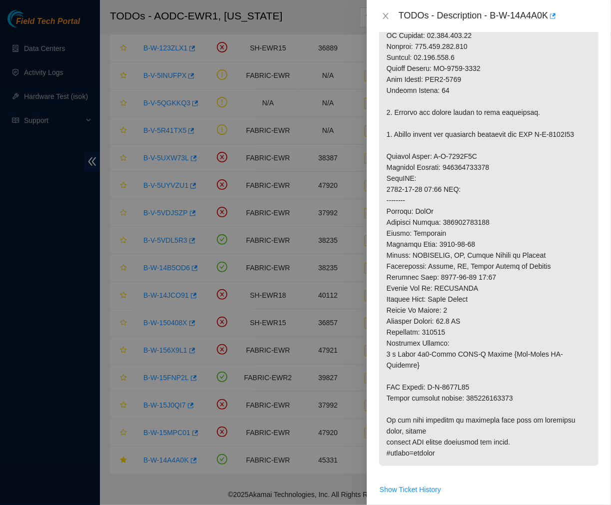
scroll to position [387, 0]
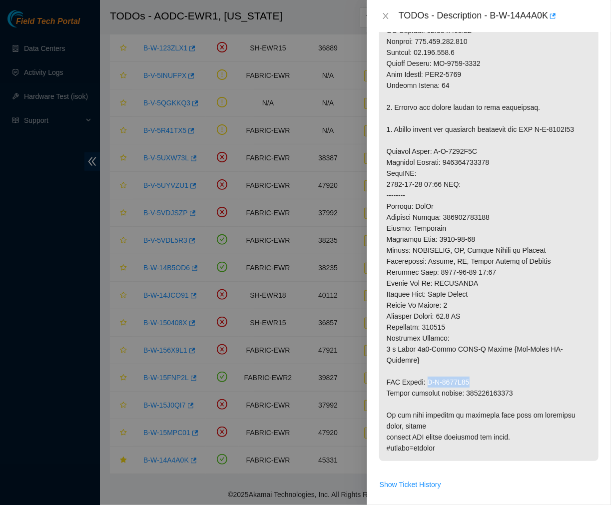
drag, startPoint x: 475, startPoint y: 355, endPoint x: 428, endPoint y: 360, distance: 47.2
click at [428, 360] on p at bounding box center [488, 151] width 219 height 619
copy p "B-W-1553U47"
drag, startPoint x: 510, startPoint y: 371, endPoint x: 462, endPoint y: 373, distance: 48.0
click at [462, 373] on p at bounding box center [488, 151] width 219 height 619
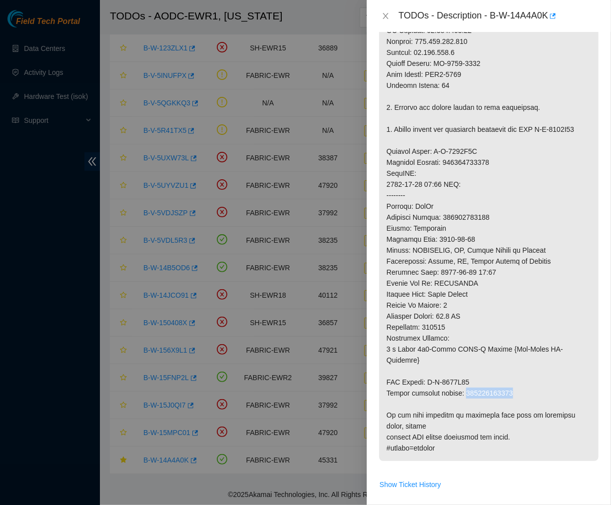
copy p "414739615668"
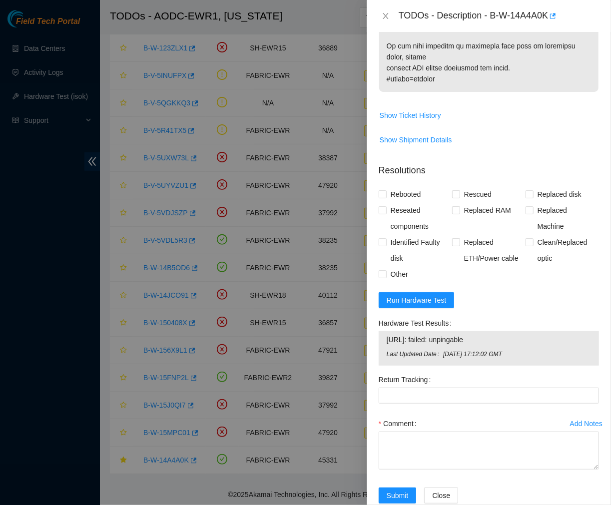
drag, startPoint x: 495, startPoint y: 317, endPoint x: 385, endPoint y: 321, distance: 110.5
click at [385, 331] on div "23.216.152.24: failed: unpingable Last Updated Date Thu, 28 Aug 2025 17:12:02 G…" at bounding box center [489, 348] width 220 height 34
copy tbody "23.216.152.24: failed: unpingable"
click at [434, 295] on span "Run Hardware Test" at bounding box center [417, 300] width 60 height 11
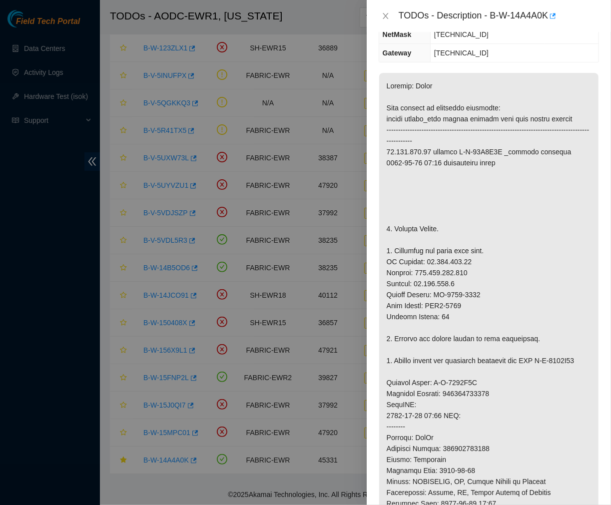
scroll to position [163, 0]
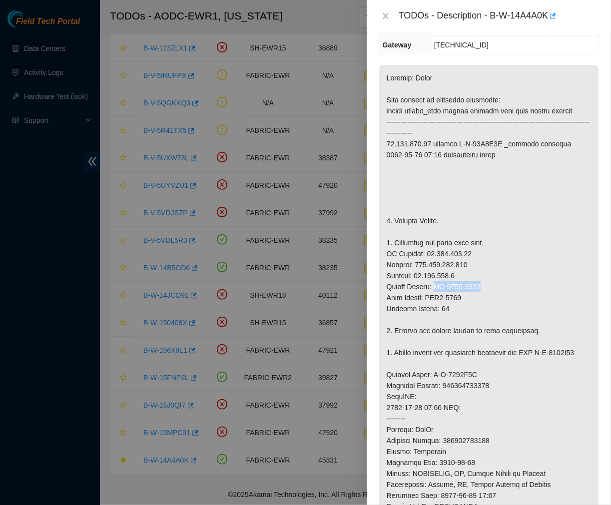
drag, startPoint x: 485, startPoint y: 263, endPoint x: 435, endPoint y: 264, distance: 49.4
click at [435, 264] on p at bounding box center [488, 374] width 219 height 619
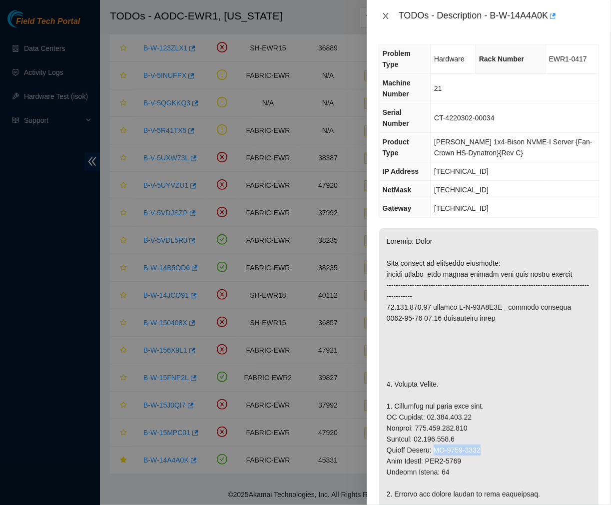
click at [388, 14] on icon "close" at bounding box center [386, 16] width 8 height 8
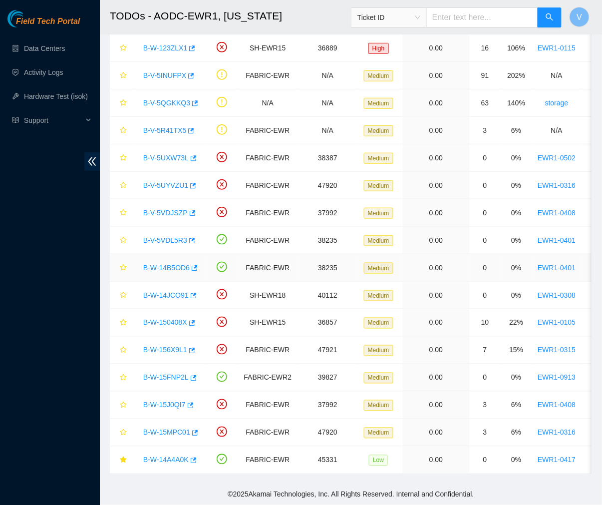
click at [173, 264] on link "B-W-14B5OD6" at bounding box center [166, 268] width 46 height 8
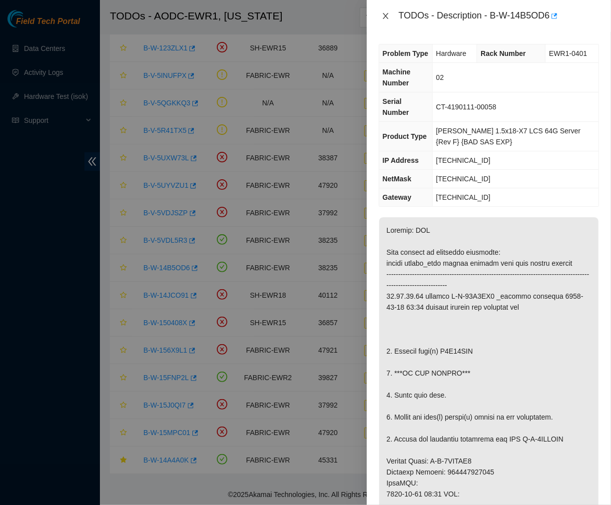
click at [385, 12] on icon "close" at bounding box center [386, 16] width 8 height 8
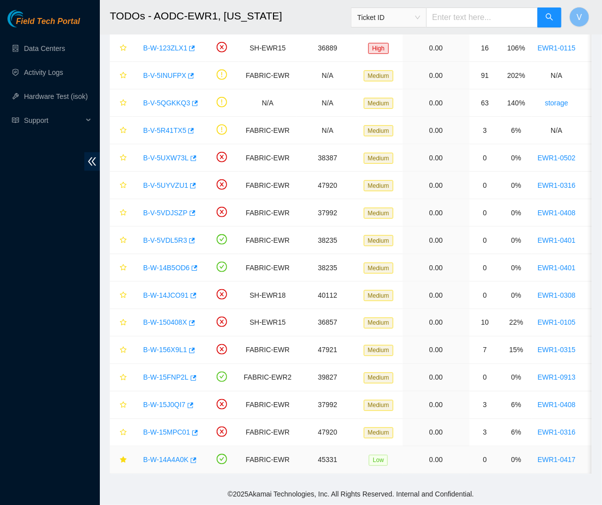
click at [171, 456] on link "B-W-14A4A0K" at bounding box center [165, 460] width 45 height 8
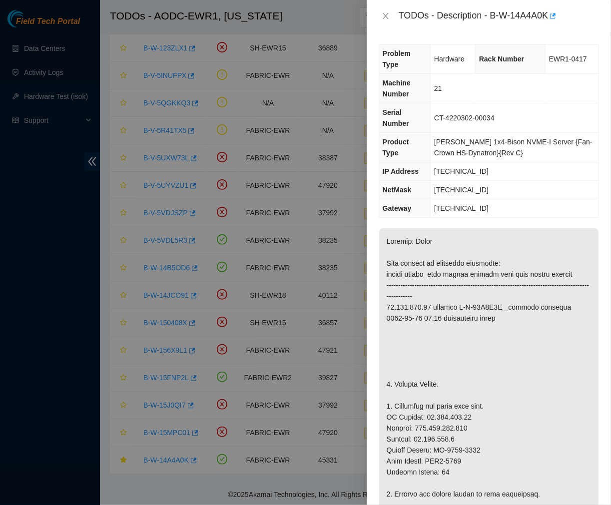
drag, startPoint x: 482, startPoint y: 146, endPoint x: 435, endPoint y: 151, distance: 46.7
click at [435, 162] on td "23.216.152.24" at bounding box center [514, 171] width 168 height 18
drag, startPoint x: 498, startPoint y: 167, endPoint x: 438, endPoint y: 171, distance: 60.1
click at [438, 181] on td "255.255.255.192" at bounding box center [514, 190] width 168 height 18
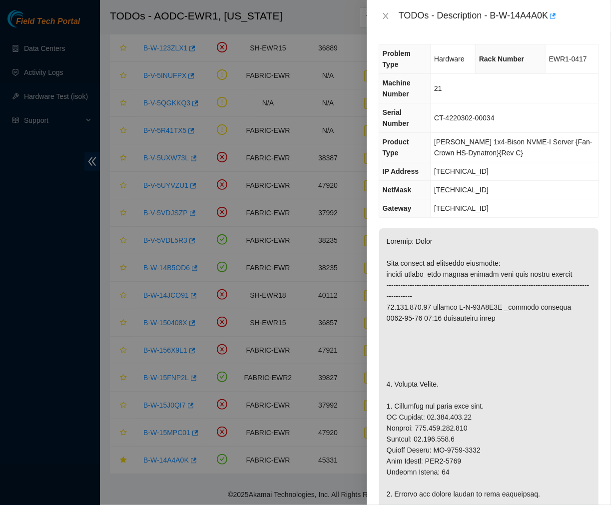
drag, startPoint x: 486, startPoint y: 178, endPoint x: 480, endPoint y: 188, distance: 11.6
click at [480, 199] on td "23.216.152.1" at bounding box center [514, 208] width 168 height 18
drag, startPoint x: 480, startPoint y: 188, endPoint x: 435, endPoint y: 186, distance: 44.5
click at [435, 199] on td "23.216.152.1" at bounding box center [514, 208] width 168 height 18
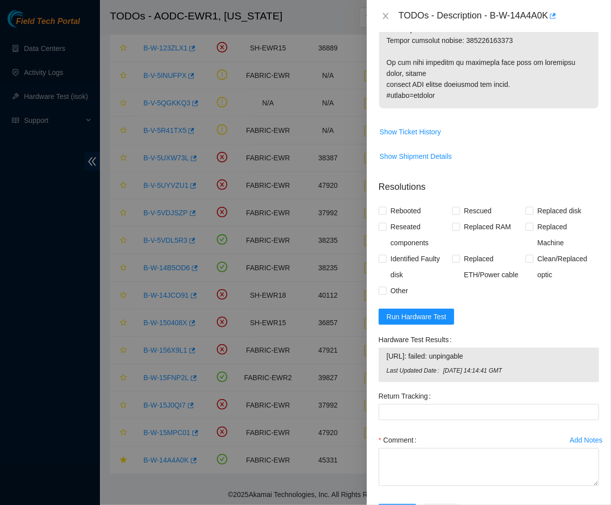
scroll to position [756, 0]
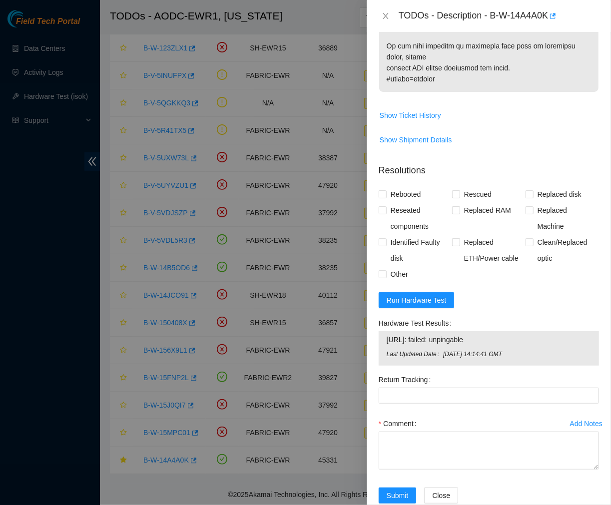
click at [422, 269] on form "Resolutions Rebooted Rescued Replaced disk Reseated components Replaced RAM Rep…" at bounding box center [489, 336] width 220 height 360
click at [417, 295] on span "Run Hardware Test" at bounding box center [417, 300] width 60 height 11
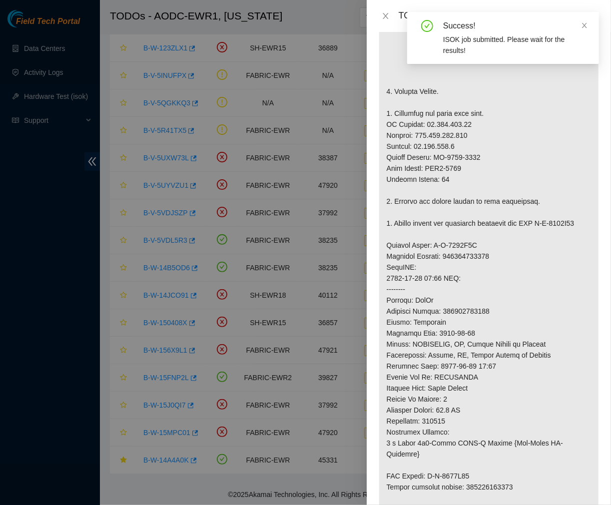
scroll to position [0, 0]
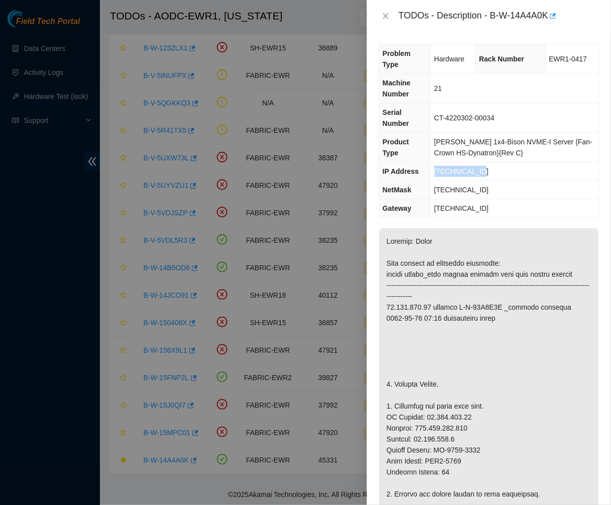
drag, startPoint x: 480, startPoint y: 151, endPoint x: 430, endPoint y: 153, distance: 49.5
click at [430, 162] on tr "IP Address 23.216.152.24" at bounding box center [488, 171] width 219 height 18
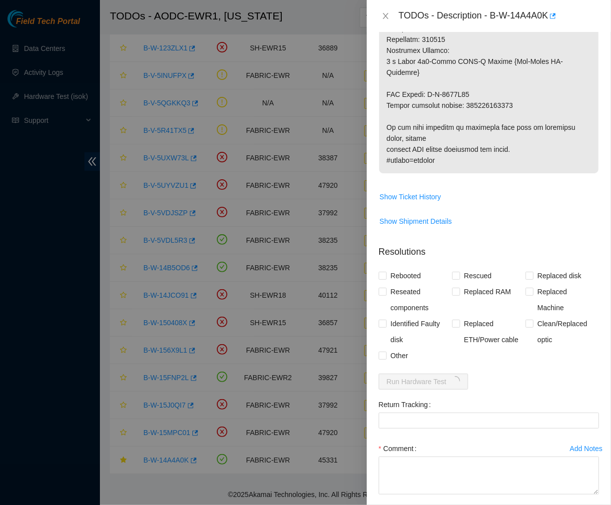
scroll to position [700, 0]
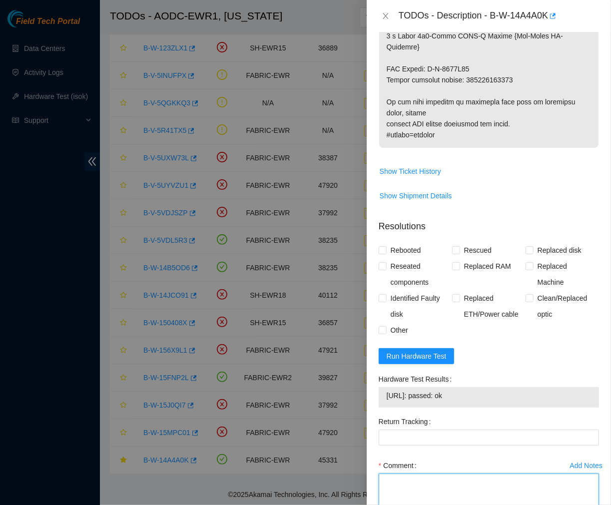
click at [408, 476] on textarea "Comment" at bounding box center [489, 492] width 220 height 38
paste textarea "Ticket #: B-W-14A4A0K - Ran hardware test: 23.216.152.24: failed: unpingable - …"
type textarea "Ticket #: B-W-14A4A0K - Ran hardware test: 23.216.152.24: failed: unpingable - …"
drag, startPoint x: 506, startPoint y: 54, endPoint x: 468, endPoint y: 53, distance: 37.5
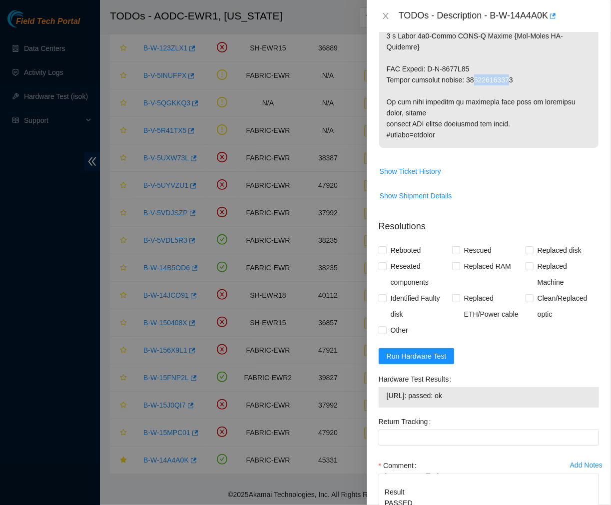
drag, startPoint x: 511, startPoint y: 57, endPoint x: 461, endPoint y: 57, distance: 49.9
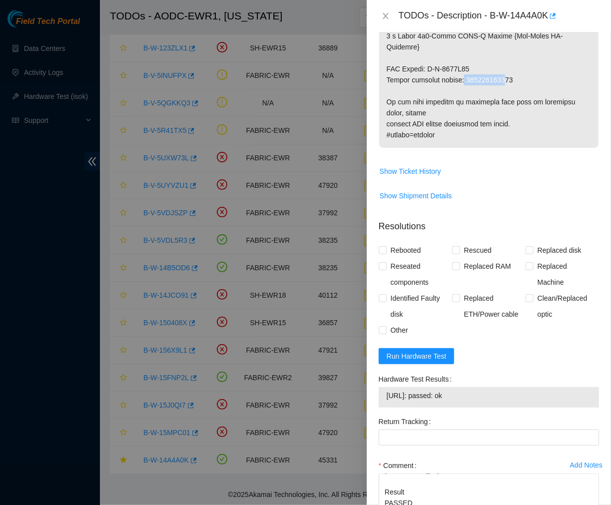
drag, startPoint x: 461, startPoint y: 57, endPoint x: 501, endPoint y: 58, distance: 40.0
drag, startPoint x: 507, startPoint y: 58, endPoint x: 462, endPoint y: 58, distance: 44.9
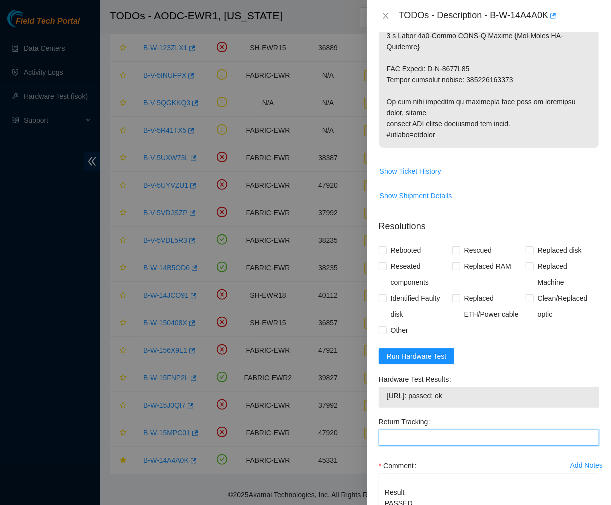
click at [412, 429] on Tracking "Return Tracking" at bounding box center [489, 437] width 220 height 16
paste Tracking "414739615668"
type Tracking "414739615668"
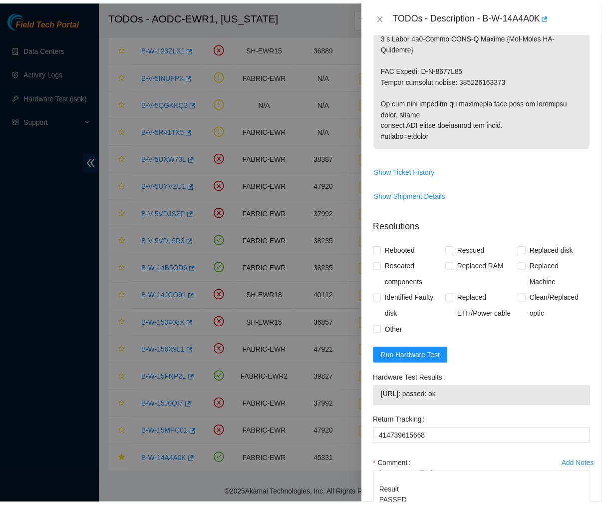
scroll to position [742, 0]
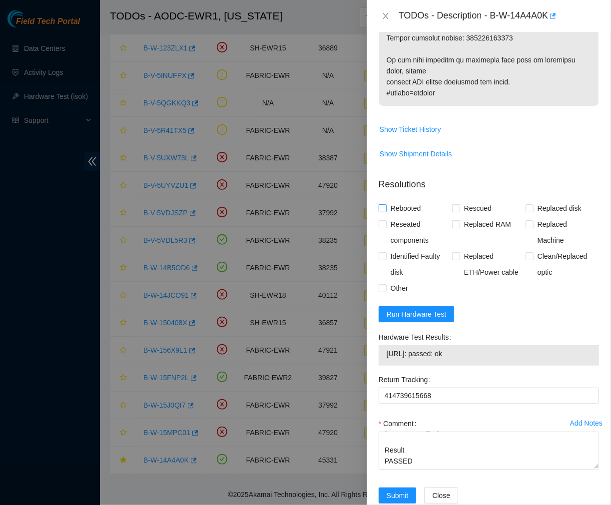
click at [383, 204] on input "Rebooted" at bounding box center [382, 207] width 7 height 7
checkbox input "true"
click at [379, 220] on input "Reseated components" at bounding box center [382, 223] width 7 height 7
checkbox input "true"
click at [380, 252] on input "Identified Faulty disk" at bounding box center [382, 255] width 7 height 7
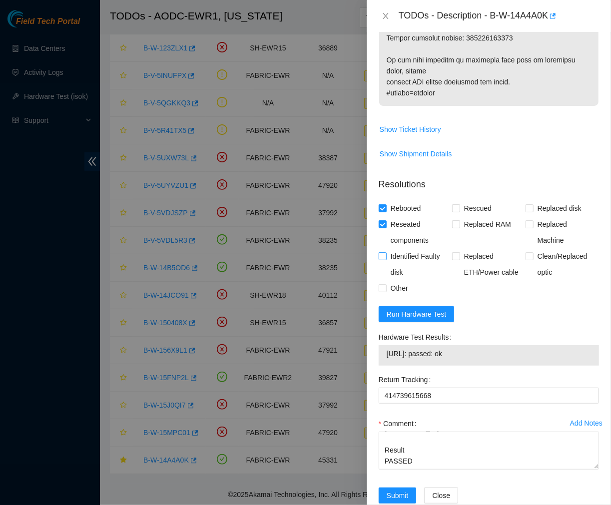
checkbox input "true"
click at [526, 220] on input "Replaced Machine" at bounding box center [528, 223] width 7 height 7
checkbox input "true"
click at [397, 490] on span "Submit" at bounding box center [398, 495] width 22 height 11
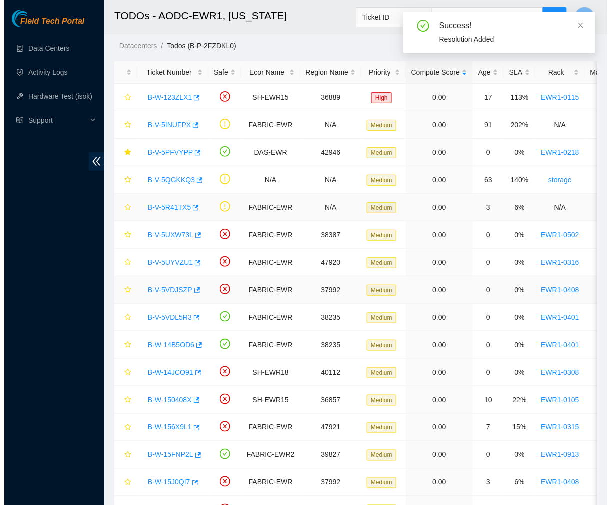
scroll to position [82, 0]
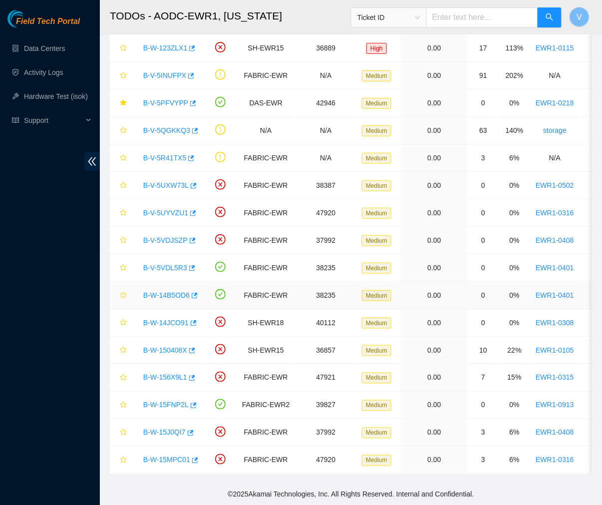
click at [174, 291] on link "B-W-14B5OD6" at bounding box center [166, 295] width 46 height 8
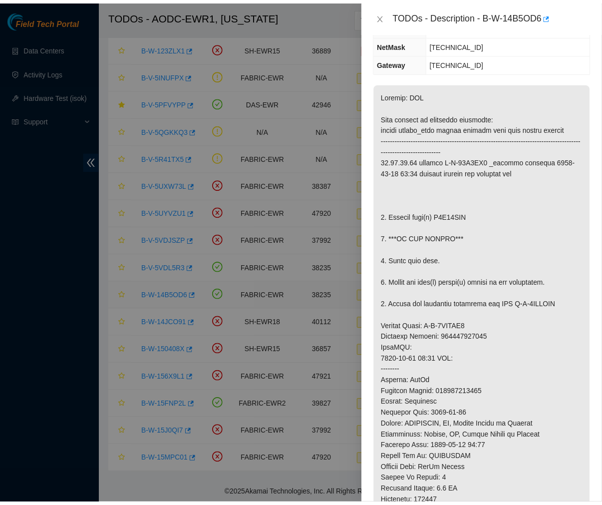
scroll to position [612, 0]
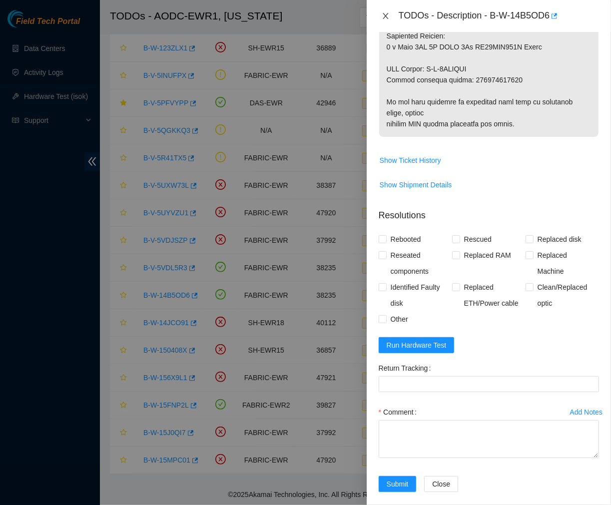
click at [383, 19] on icon "close" at bounding box center [386, 16] width 8 height 8
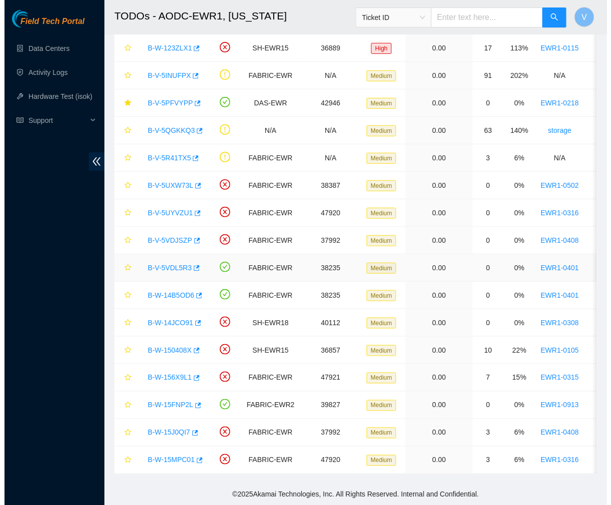
scroll to position [167, 0]
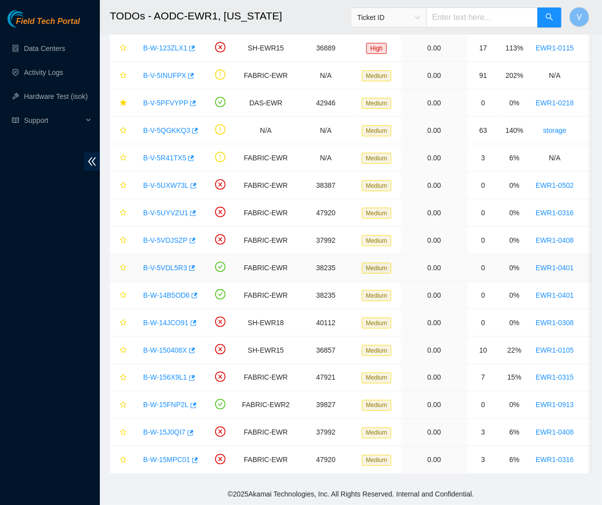
click at [161, 264] on link "B-V-5VDL5R3" at bounding box center [165, 268] width 44 height 8
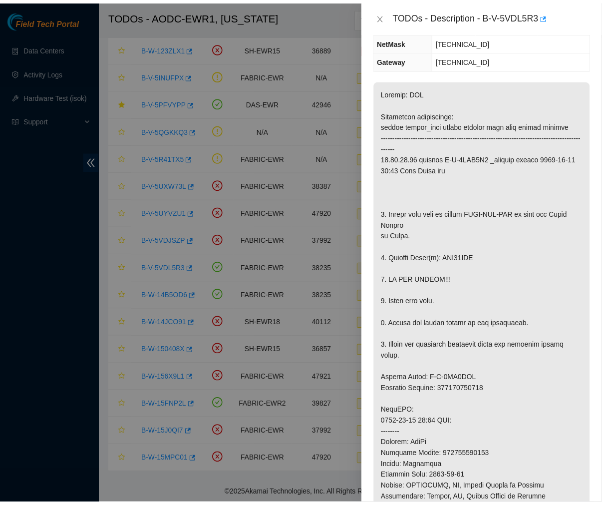
scroll to position [0, 0]
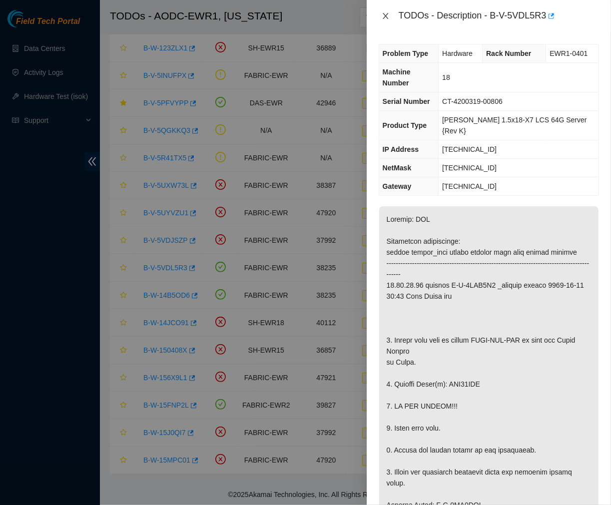
click at [386, 16] on icon "close" at bounding box center [385, 16] width 5 height 6
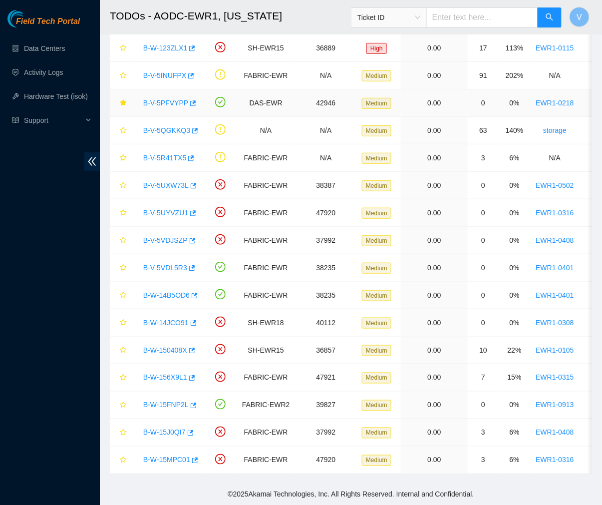
click at [170, 99] on link "B-V-5PFVYPP" at bounding box center [165, 103] width 45 height 8
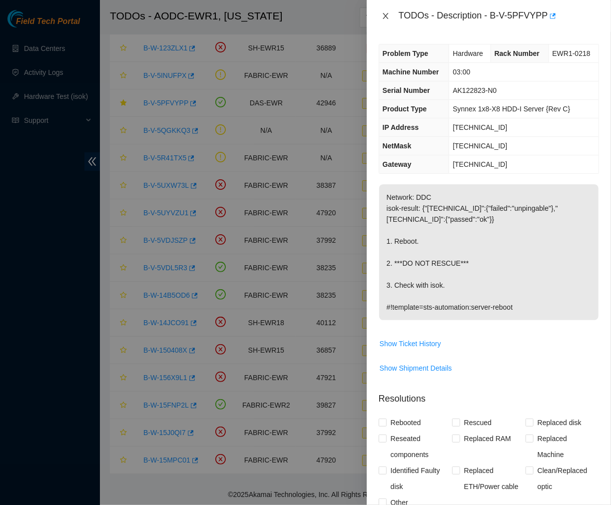
click at [385, 15] on icon "close" at bounding box center [385, 16] width 5 height 6
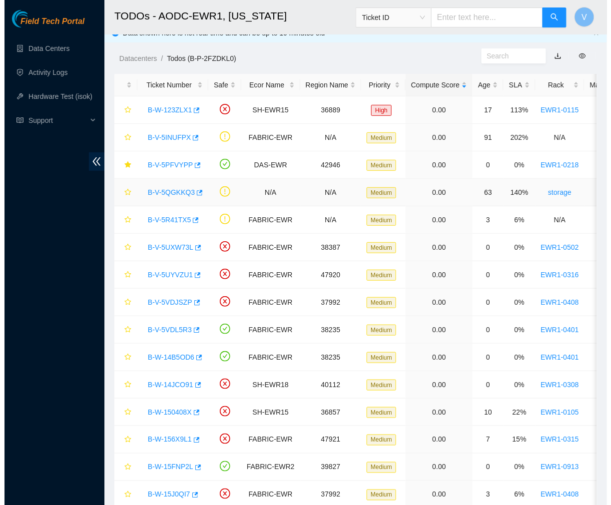
scroll to position [82, 0]
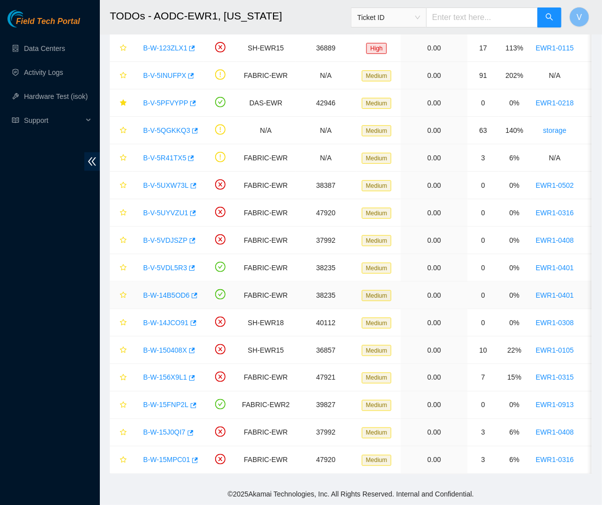
click at [172, 291] on link "B-W-14B5OD6" at bounding box center [166, 295] width 46 height 8
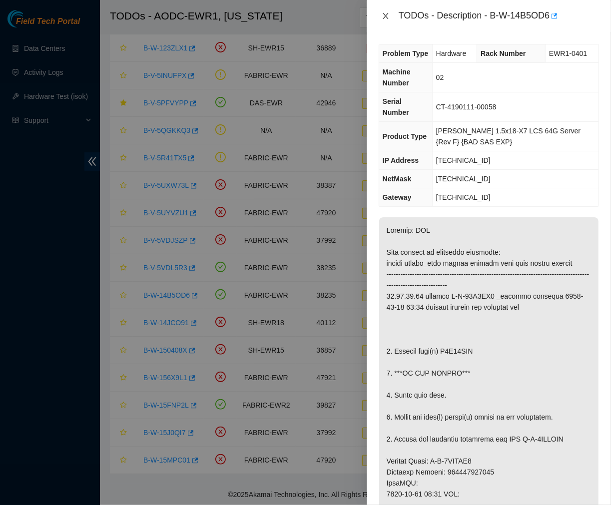
click at [385, 14] on icon "close" at bounding box center [386, 16] width 8 height 8
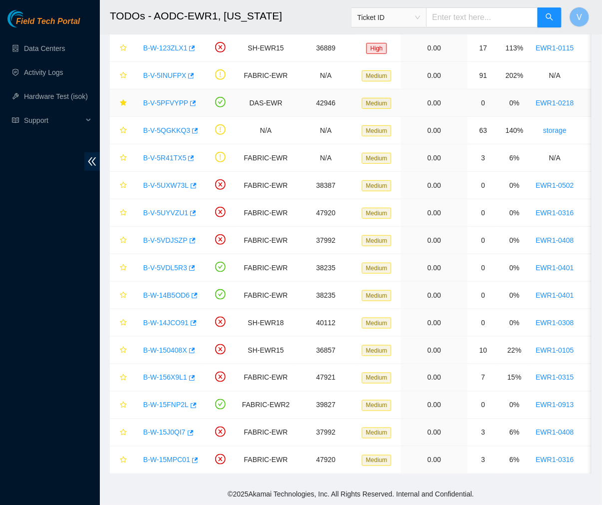
click at [164, 99] on link "B-V-5PFVYPP" at bounding box center [165, 103] width 45 height 8
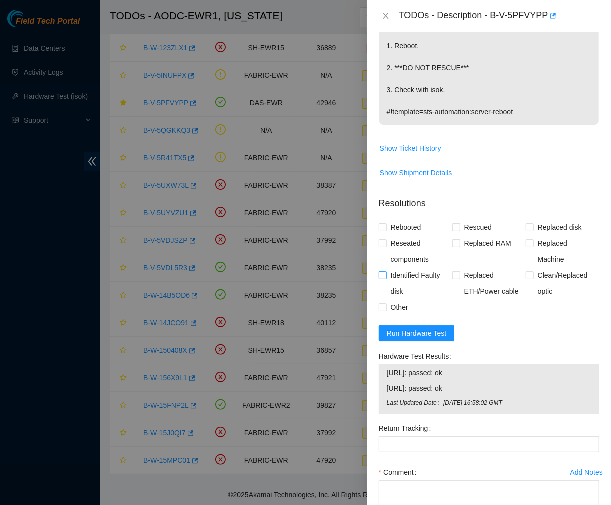
scroll to position [200, 0]
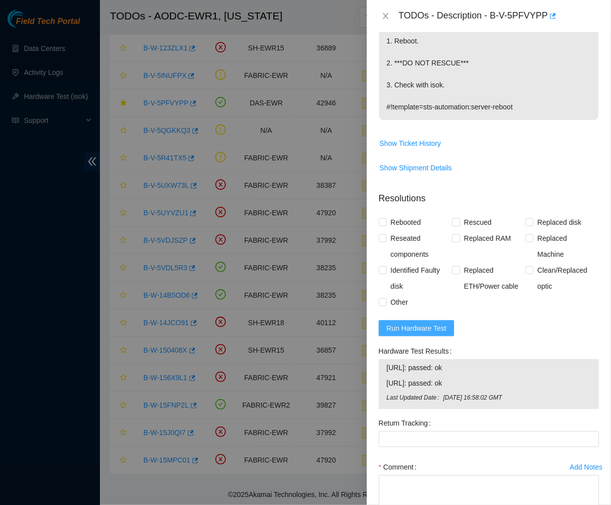
click at [417, 324] on span "Run Hardware Test" at bounding box center [417, 328] width 60 height 11
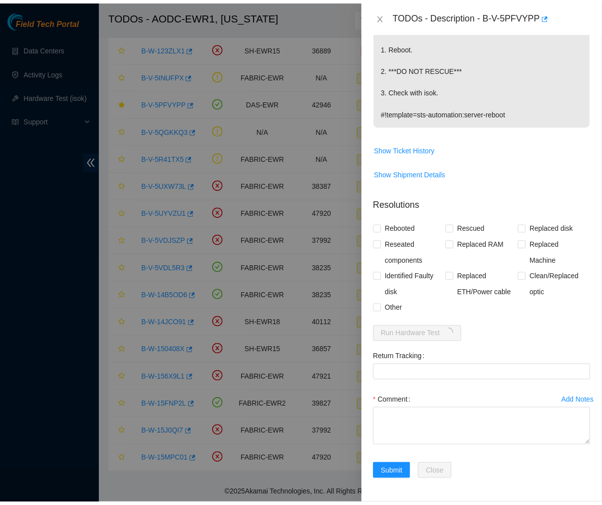
scroll to position [0, 0]
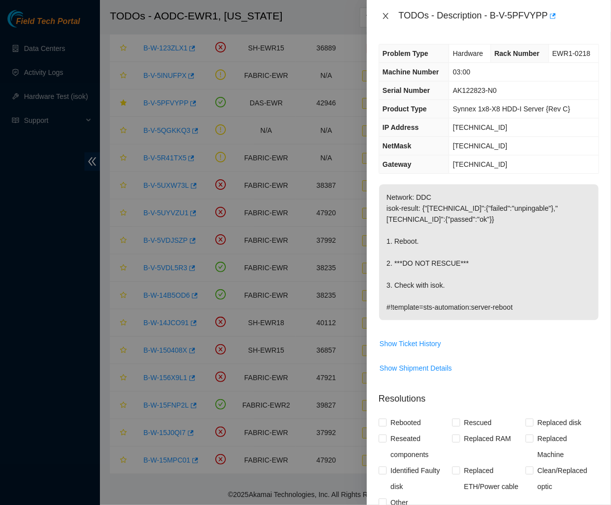
click at [383, 16] on icon "close" at bounding box center [386, 16] width 8 height 8
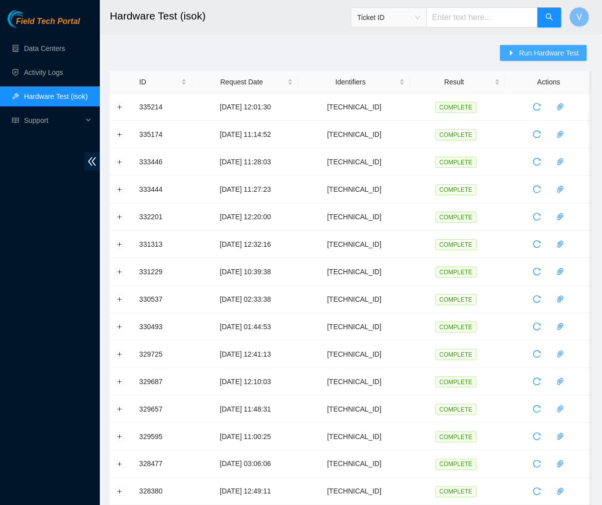
click at [542, 45] on button "Run Hardware Test" at bounding box center [543, 53] width 87 height 16
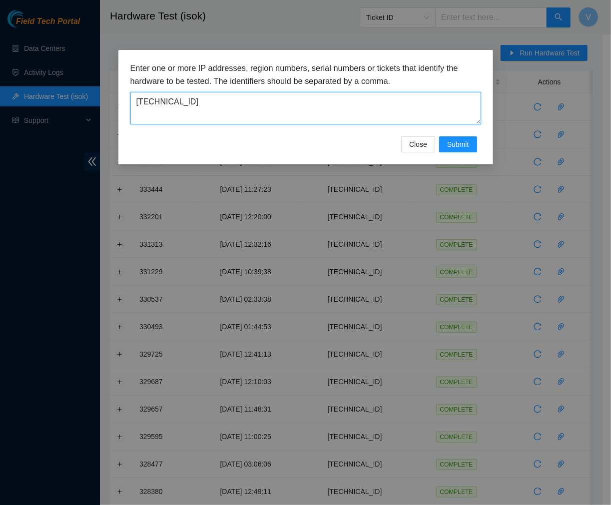
drag, startPoint x: 272, startPoint y: 105, endPoint x: 87, endPoint y: 86, distance: 185.2
click at [87, 86] on div "Enter one or more IP addresses, region numbers, serial numbers or tickets that …" at bounding box center [305, 252] width 611 height 505
paste textarea "23.216.152.24"
drag, startPoint x: 153, startPoint y: 100, endPoint x: 16, endPoint y: 122, distance: 139.0
click at [16, 122] on div "Enter one or more IP addresses, region numbers, serial numbers or tickets that …" at bounding box center [305, 252] width 611 height 505
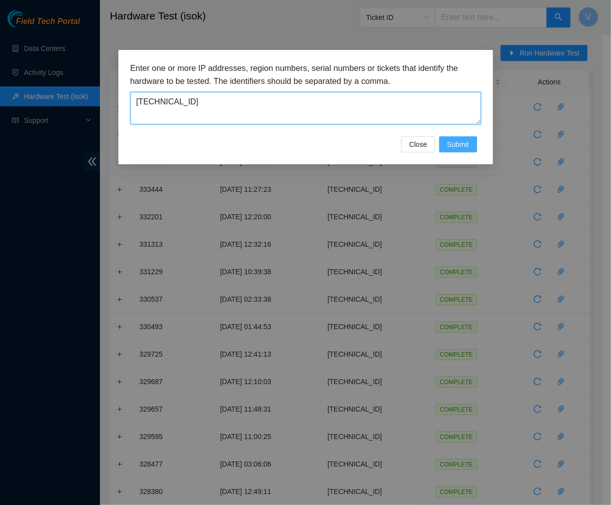
type textarea "23.216.152.24"
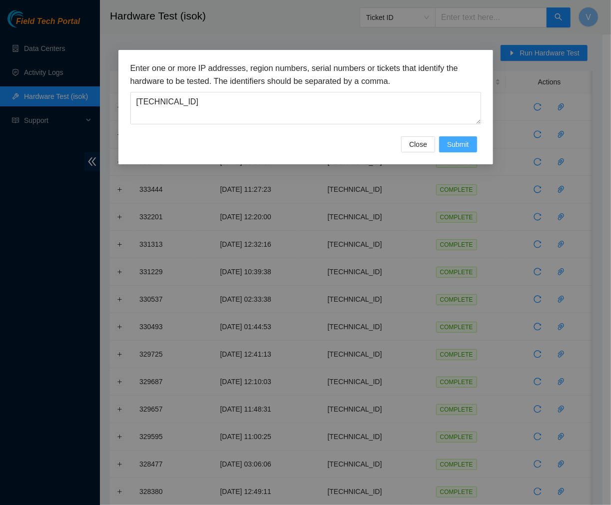
click at [451, 148] on span "Submit" at bounding box center [458, 144] width 22 height 11
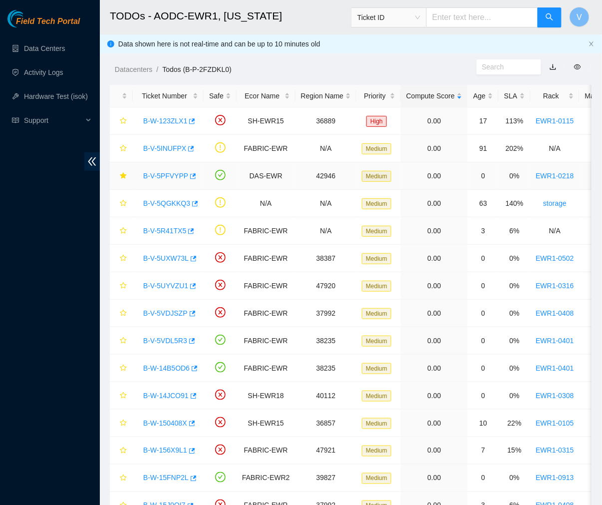
click at [162, 172] on link "B-V-5PFVYPP" at bounding box center [165, 176] width 45 height 8
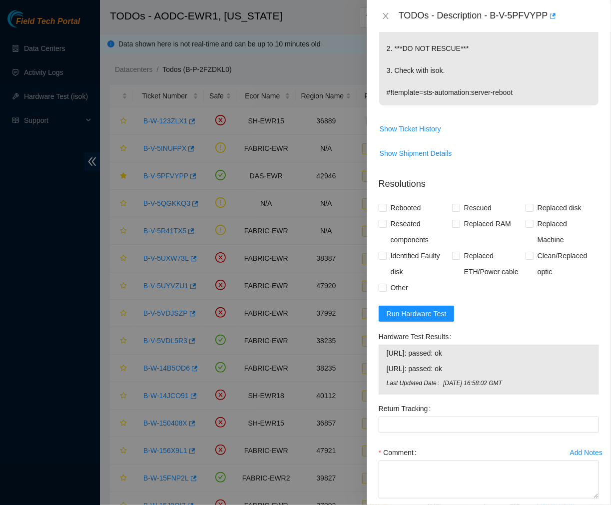
scroll to position [266, 0]
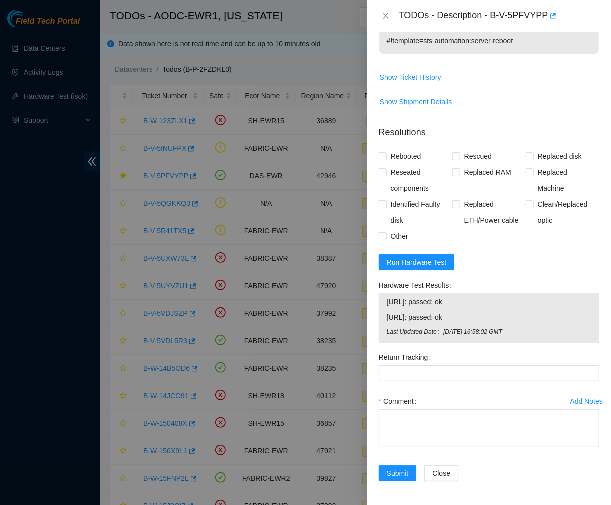
click at [465, 317] on span "[URL]: passed: ok" at bounding box center [489, 317] width 204 height 11
click at [408, 260] on span "Run Hardware Test" at bounding box center [417, 262] width 60 height 11
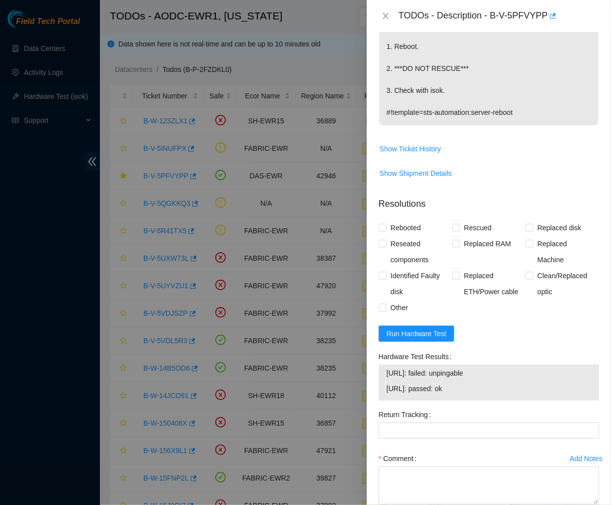
scroll to position [253, 0]
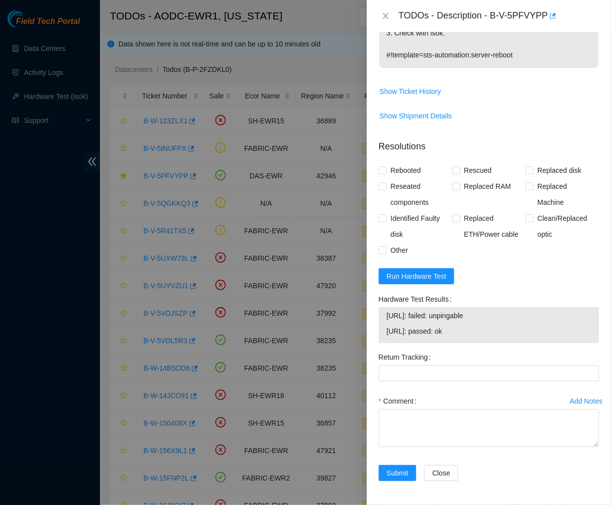
click at [490, 16] on div "TODOs - Description - B-V-5PFVYPP" at bounding box center [499, 16] width 200 height 16
drag, startPoint x: 491, startPoint y: 15, endPoint x: 553, endPoint y: 12, distance: 62.5
click at [553, 12] on div "TODOs - Description - B-V-5PFVYPP" at bounding box center [499, 16] width 200 height 16
copy div "B-V-5PFVYPP"
drag, startPoint x: 461, startPoint y: 338, endPoint x: 385, endPoint y: 317, distance: 79.7
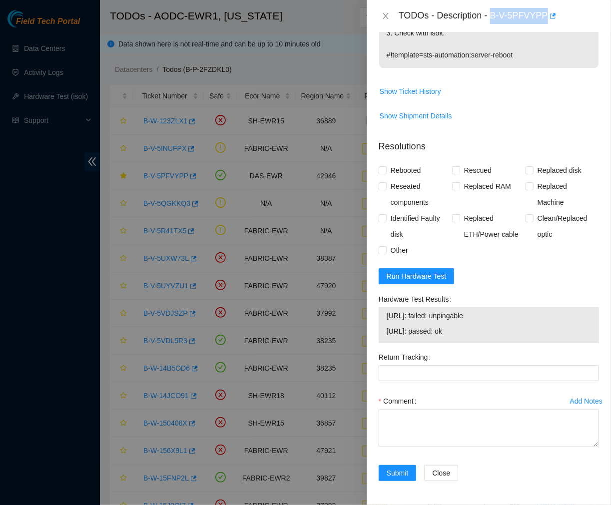
click at [385, 317] on div "[URL]: failed: unpingable [URL]: passed: ok" at bounding box center [489, 325] width 220 height 36
copy tbody "[URL]: failed: unpingable [URL]: passed: ok"
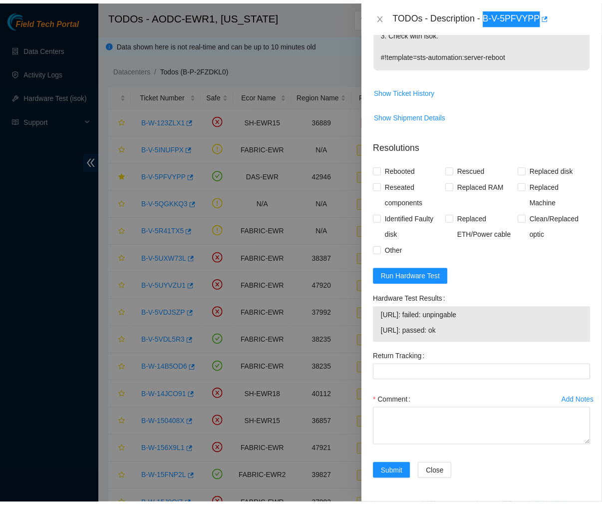
scroll to position [0, 0]
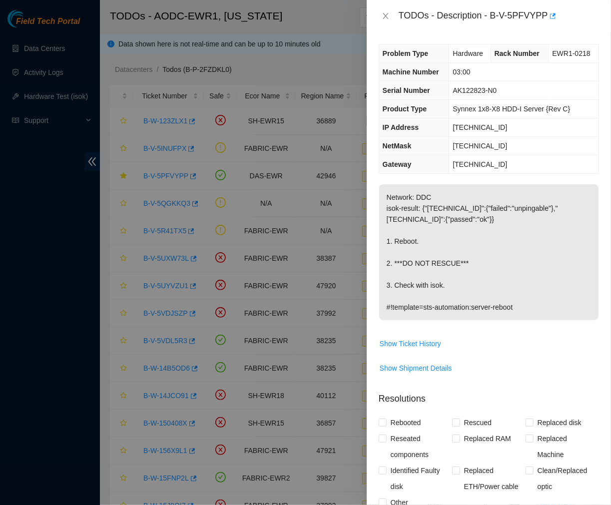
click at [502, 113] on td "Synnex 1x8-X8 HDD-I Server {Rev C}" at bounding box center [523, 109] width 149 height 18
click at [382, 19] on icon "close" at bounding box center [386, 16] width 8 height 8
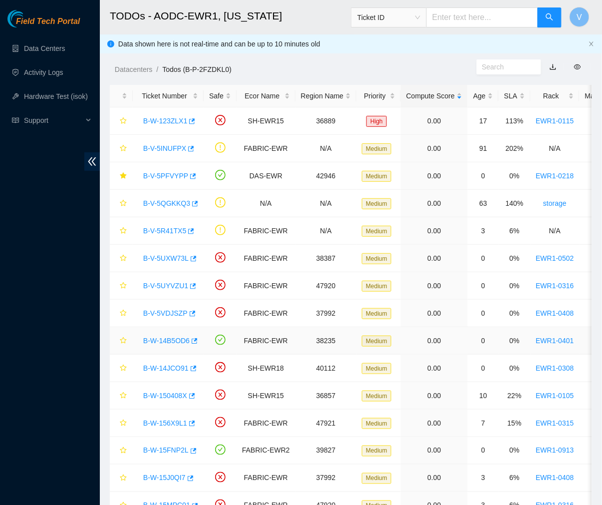
click at [170, 341] on link "B-W-14B5OD6" at bounding box center [166, 341] width 46 height 8
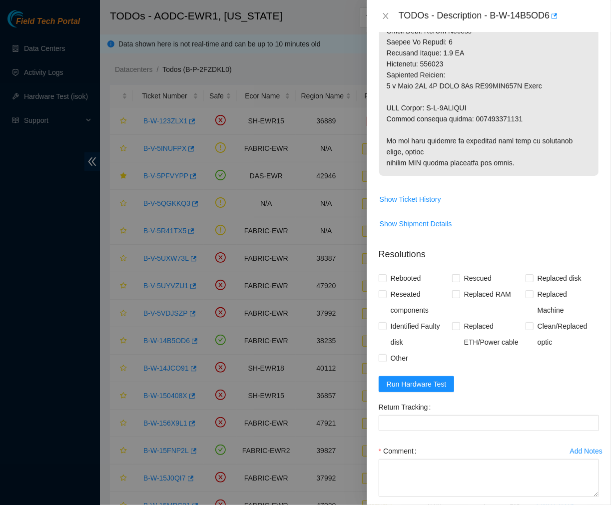
scroll to position [573, 0]
click at [426, 378] on span "Run Hardware Test" at bounding box center [417, 383] width 60 height 11
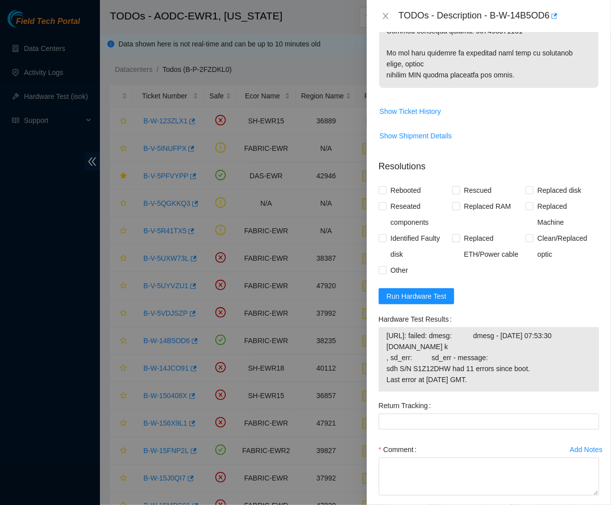
scroll to position [691, 0]
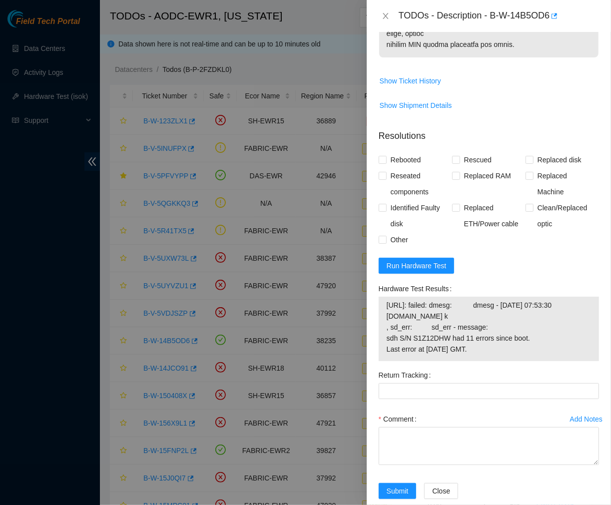
drag, startPoint x: 531, startPoint y: 327, endPoint x: 385, endPoint y: 283, distance: 152.6
click at [385, 283] on div "Hardware Test Results 23.51.27.69: failed: dmesg: dmesg - Sep 07 07:53:30 a23-5…" at bounding box center [489, 321] width 220 height 80
copy div "23.51.27.69: failed: dmesg: dmesg - Sep 07 07:53:30 a23-51-27-69.deploy.akamait…"
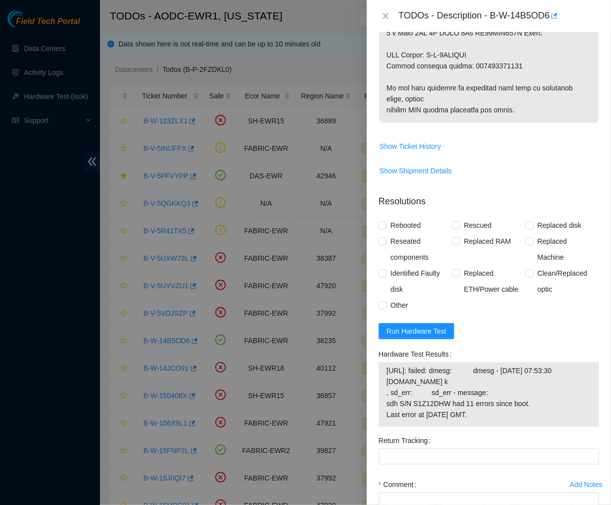
scroll to position [628, 0]
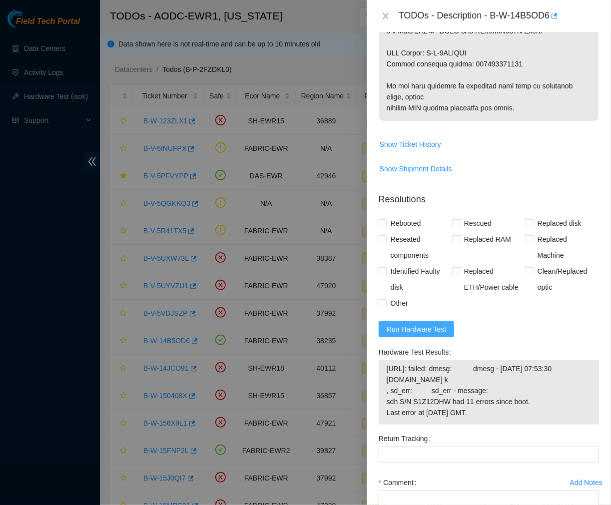
click at [419, 324] on span "Run Hardware Test" at bounding box center [417, 329] width 60 height 11
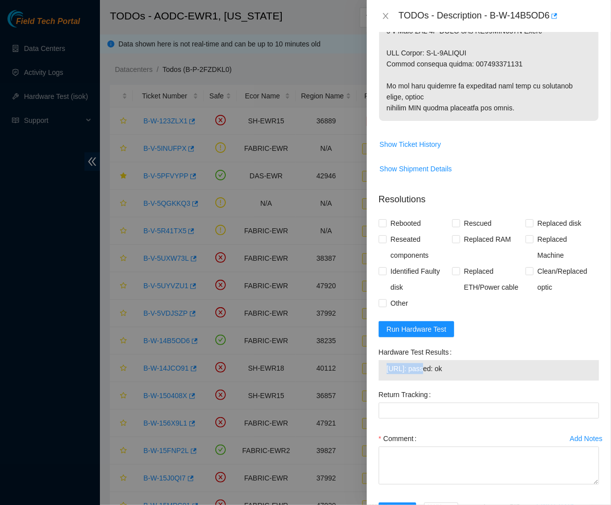
drag, startPoint x: 421, startPoint y: 358, endPoint x: 385, endPoint y: 360, distance: 36.0
click at [385, 360] on div "23.51.27.69: passed: ok" at bounding box center [489, 370] width 220 height 20
copy tbody "23.51.27.69"
click at [402, 450] on textarea "Comment" at bounding box center [489, 465] width 220 height 38
paste textarea "Ticket #: B-W-14B5OD6 - Ran hardware test: 23.51.27.69: failed: dmesg - Sep 07 …"
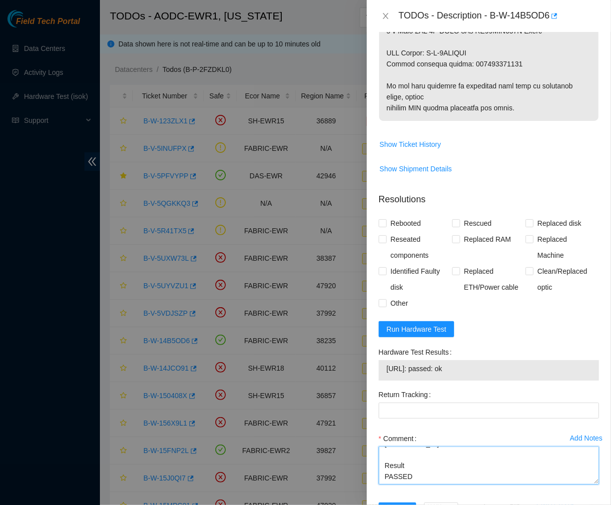
scroll to position [208, 0]
type textarea "Ticket #: B-W-14B5OD6 - Ran hardware test: 23.51.27.69: failed: dmesg - Sep 07 …"
click at [525, 219] on input "Replaced disk" at bounding box center [528, 222] width 7 height 7
checkbox input "true"
click at [379, 215] on label "Rebooted" at bounding box center [402, 223] width 46 height 16
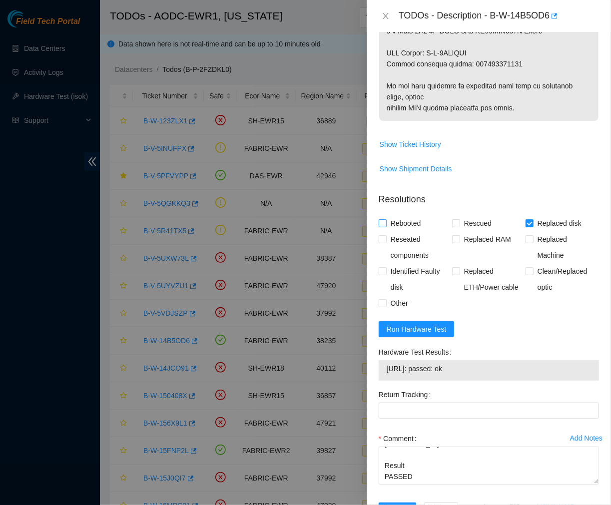
click at [379, 219] on input "Rebooted" at bounding box center [382, 222] width 7 height 7
checkbox input "true"
click at [381, 235] on input "Reseated components" at bounding box center [382, 238] width 7 height 7
checkbox input "true"
click at [393, 504] on span "Submit" at bounding box center [398, 510] width 22 height 11
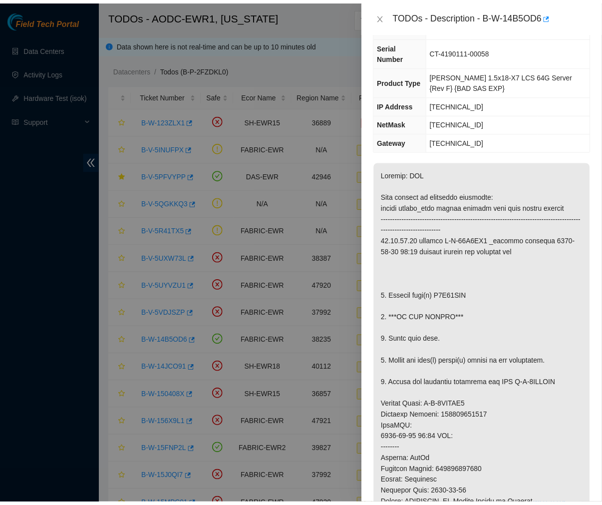
scroll to position [0, 0]
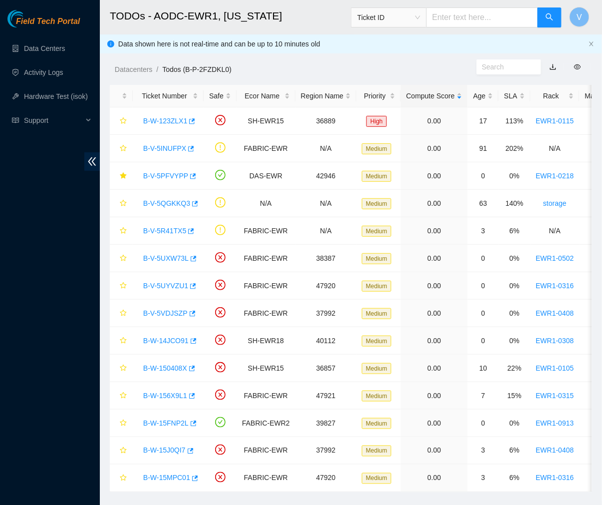
click at [368, 34] on header "TODOs - AODC-EWR1, New Jersey Ticket ID V" at bounding box center [401, 17] width 602 height 34
click at [168, 176] on link "B-V-5PFVYPP" at bounding box center [165, 176] width 45 height 8
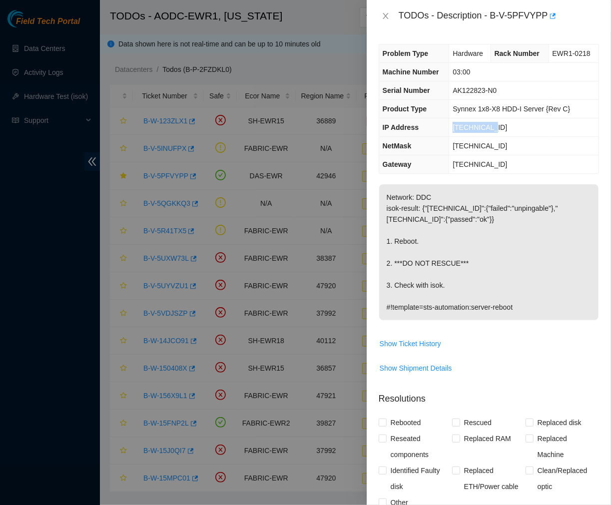
drag, startPoint x: 489, startPoint y: 130, endPoint x: 449, endPoint y: 130, distance: 40.0
click at [449, 130] on td "[TECHNICAL_ID]" at bounding box center [523, 127] width 149 height 18
copy span "[TECHNICAL_ID]"
click at [385, 15] on icon "close" at bounding box center [385, 16] width 5 height 6
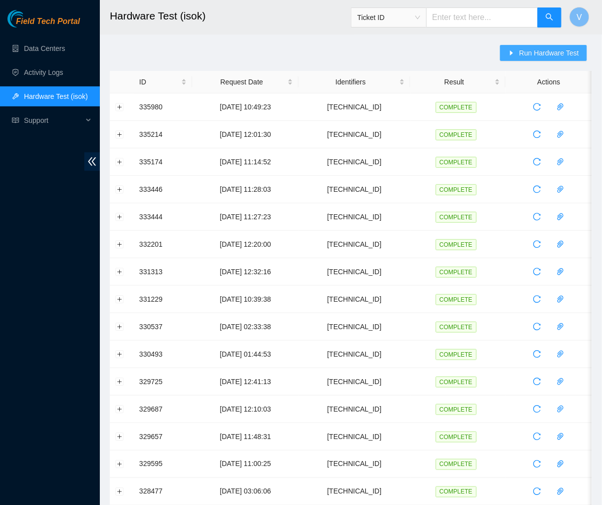
click at [515, 52] on icon "caret-right" at bounding box center [511, 52] width 7 height 7
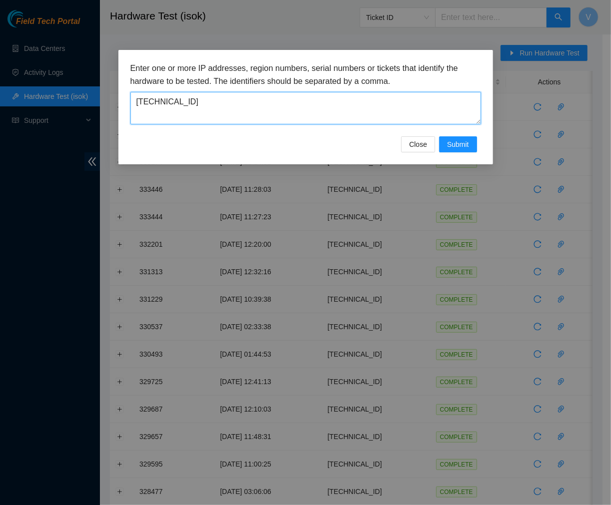
drag, startPoint x: 273, startPoint y: 102, endPoint x: 48, endPoint y: 86, distance: 225.3
click at [48, 86] on div "Enter one or more IP addresses, region numbers, serial numbers or tickets that …" at bounding box center [305, 252] width 611 height 505
paste textarea "51.27.69"
type textarea "[TECHNICAL_ID]"
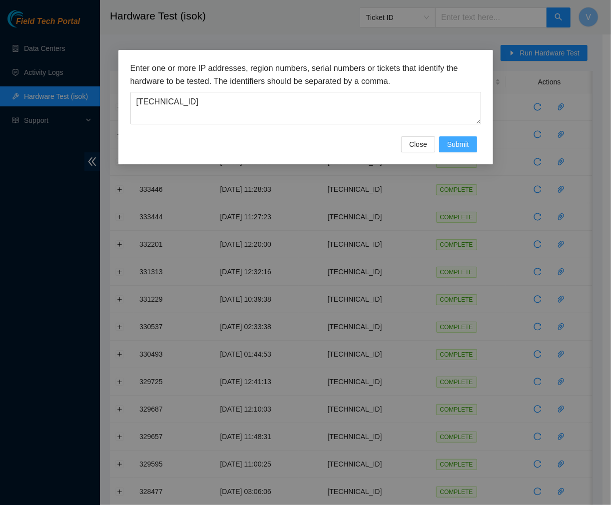
click at [460, 146] on span "Submit" at bounding box center [458, 144] width 22 height 11
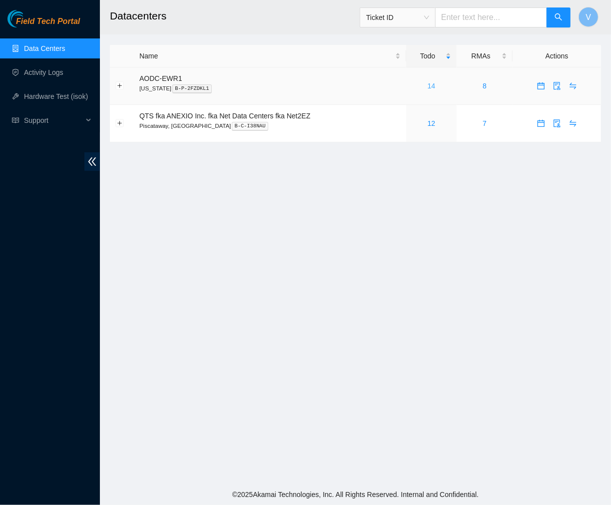
click at [428, 84] on link "14" at bounding box center [431, 86] width 8 height 8
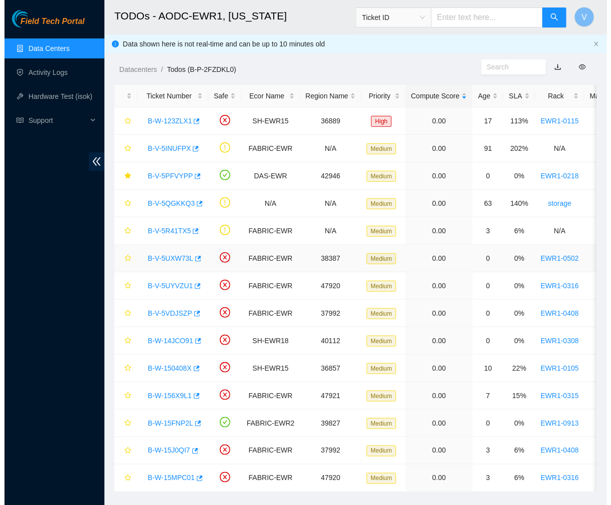
scroll to position [26, 0]
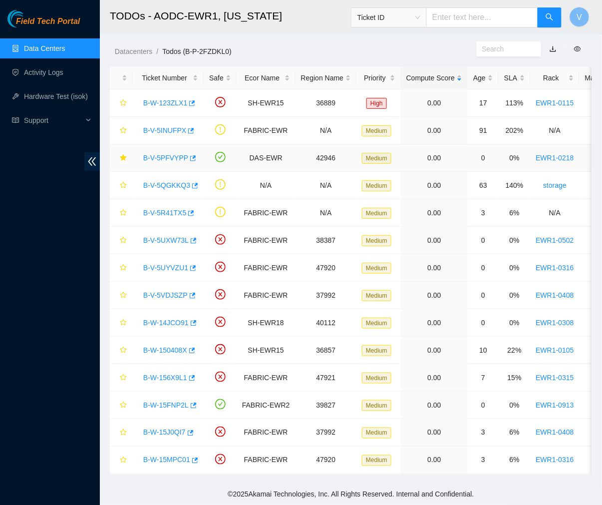
click at [167, 154] on link "B-V-5PFVYPP" at bounding box center [165, 158] width 45 height 8
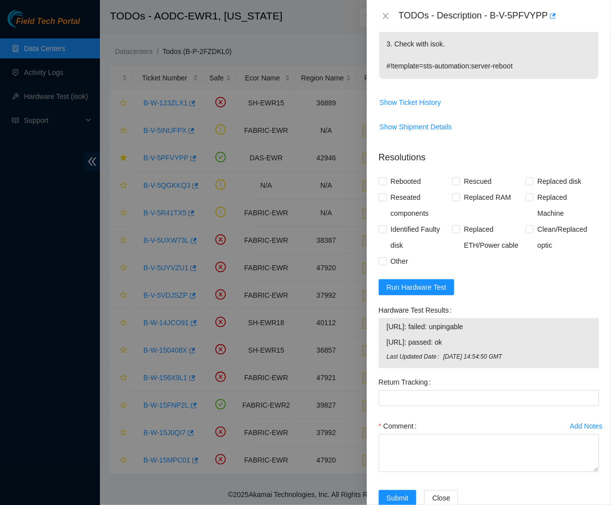
scroll to position [266, 0]
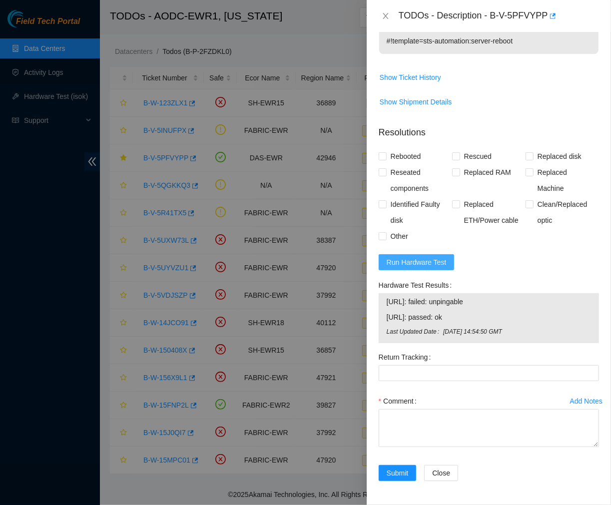
click at [412, 260] on span "Run Hardware Test" at bounding box center [417, 262] width 60 height 11
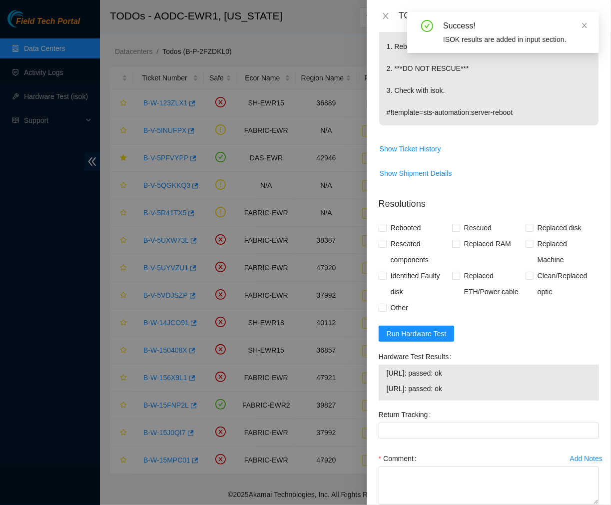
scroll to position [253, 0]
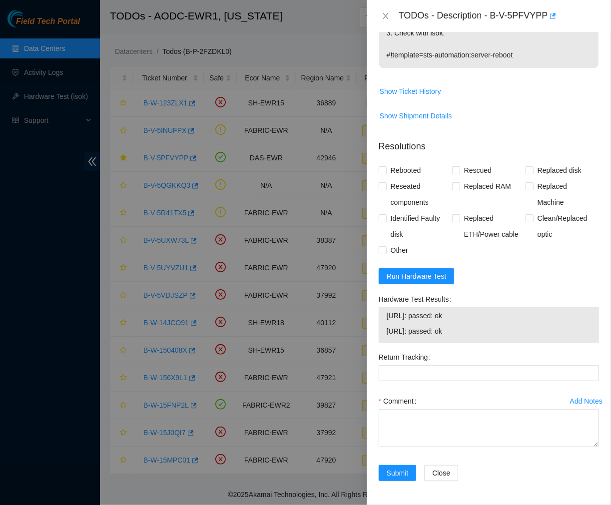
drag, startPoint x: 462, startPoint y: 330, endPoint x: 377, endPoint y: 312, distance: 87.4
click at [377, 312] on div "Hardware Test Results 23.57.71.60: passed: ok 23.57.71.61: passed: ok" at bounding box center [489, 320] width 228 height 58
copy tbody "23.57.71.60: passed: ok 23.57.71.61: passed: ok"
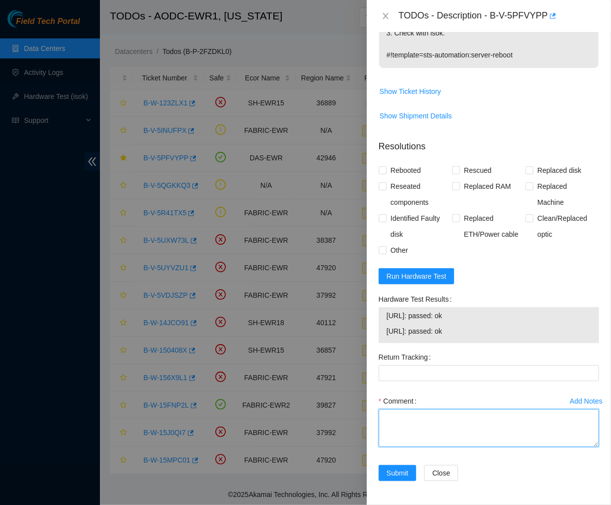
click at [426, 418] on textarea "Comment" at bounding box center [489, 428] width 220 height 38
paste textarea "Ticket #: B-V-5PFVYPP - Ran hardware test: 23.57.71.60: failed: unpingable 23.5…"
click at [436, 441] on textarea "Comment" at bounding box center [489, 428] width 220 height 38
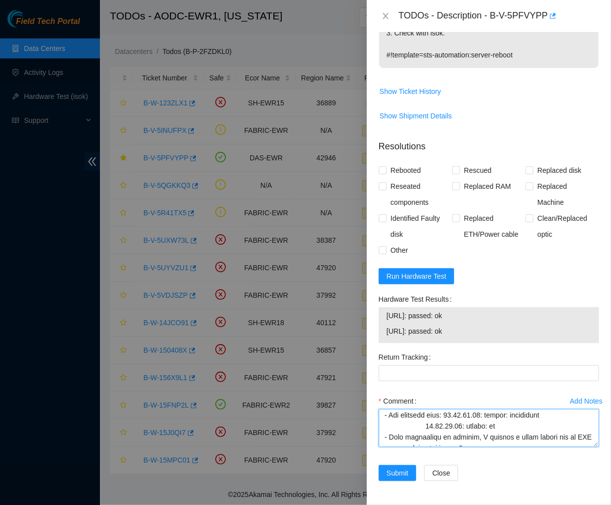
scroll to position [25, 0]
click at [425, 427] on textarea "Comment" at bounding box center [489, 428] width 220 height 38
type textarea "Ticket #: B-V-5PFVYPP - Ran hardware test: 23.57.71.60: failed: unpingable 23.5…"
click at [452, 170] on input "Rescued" at bounding box center [455, 169] width 7 height 7
checkbox input "true"
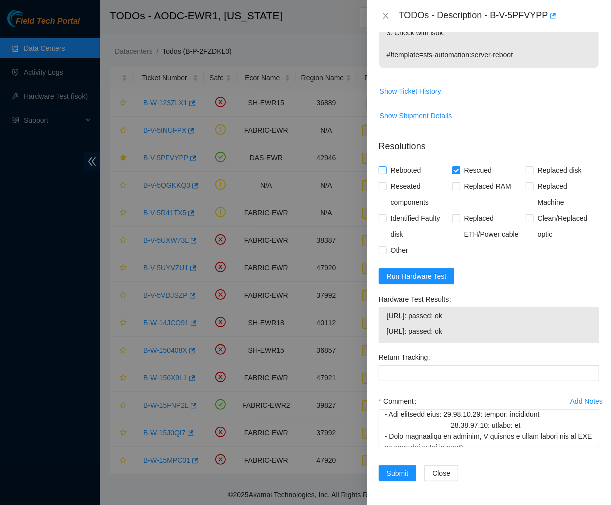
click at [386, 171] on span at bounding box center [383, 170] width 8 height 8
click at [386, 171] on input "Rebooted" at bounding box center [382, 169] width 7 height 7
checkbox input "true"
click at [380, 183] on input "Reseated components" at bounding box center [382, 185] width 7 height 7
checkbox input "true"
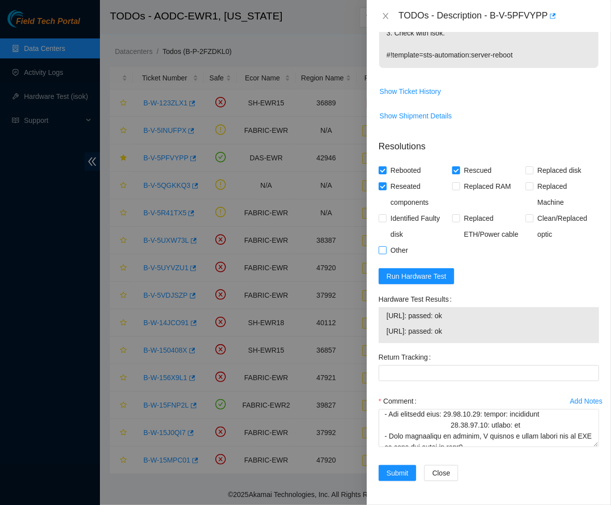
click at [383, 247] on input "Other" at bounding box center [382, 249] width 7 height 7
checkbox input "true"
click at [405, 471] on span "Submit" at bounding box center [398, 472] width 22 height 11
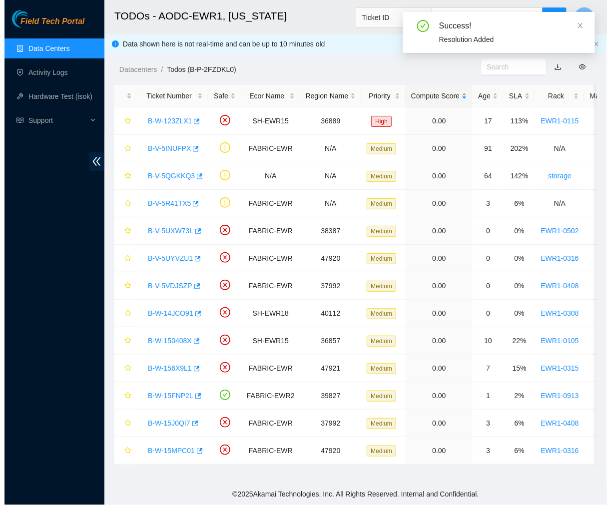
scroll to position [0, 0]
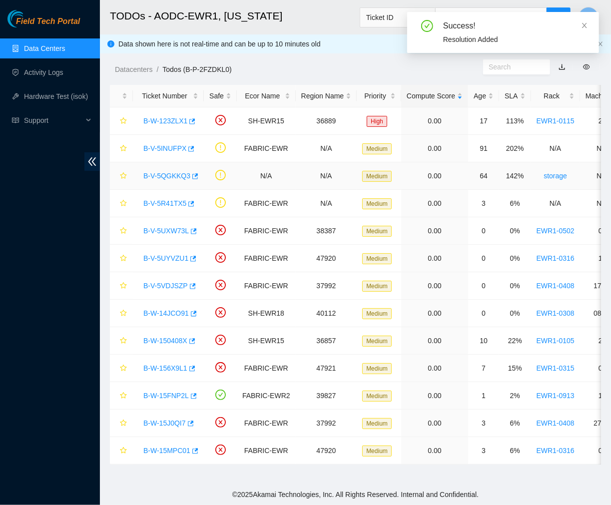
click at [164, 179] on link "B-V-5QGKKQ3" at bounding box center [166, 176] width 47 height 8
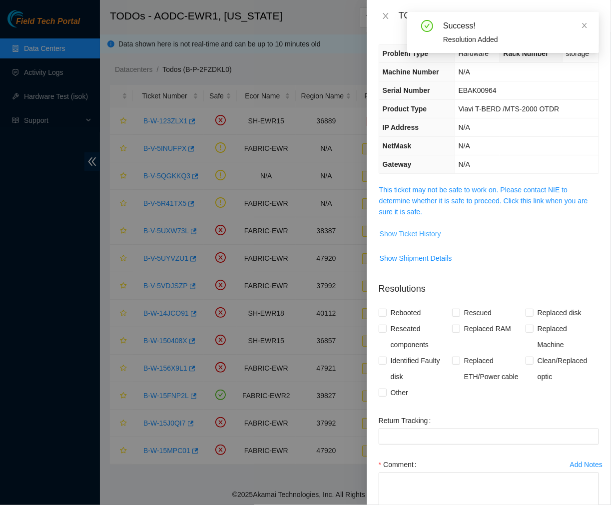
click at [402, 234] on span "Show Ticket History" at bounding box center [410, 233] width 61 height 11
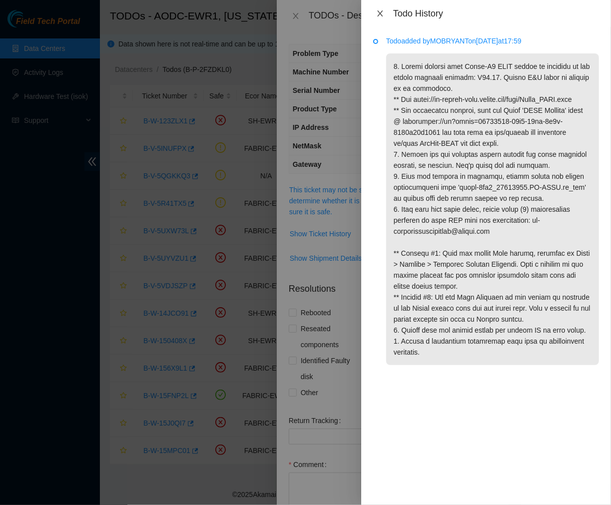
click at [380, 9] on icon "close" at bounding box center [380, 13] width 8 height 8
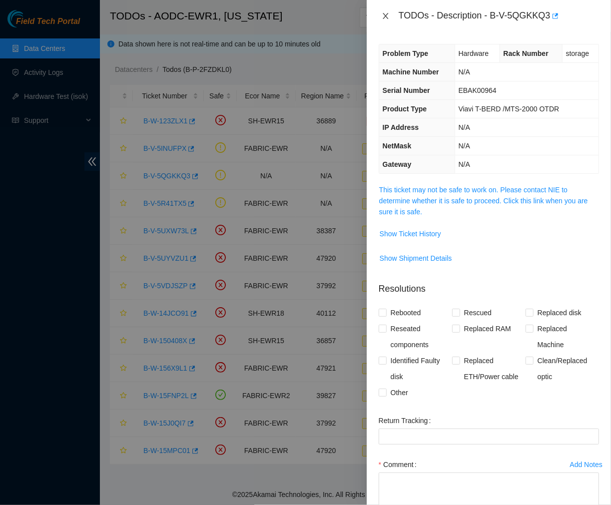
click at [380, 13] on button "Close" at bounding box center [386, 15] width 14 height 9
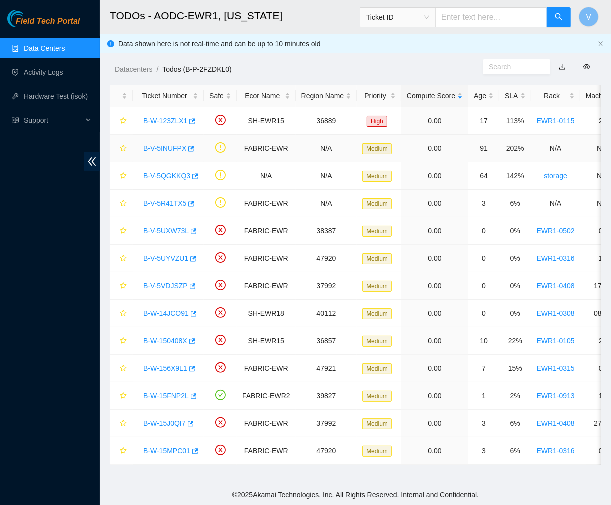
click at [175, 140] on div "B-V-5INUFPX" at bounding box center [168, 148] width 60 height 16
click at [168, 148] on link "B-V-5INUFPX" at bounding box center [164, 148] width 43 height 8
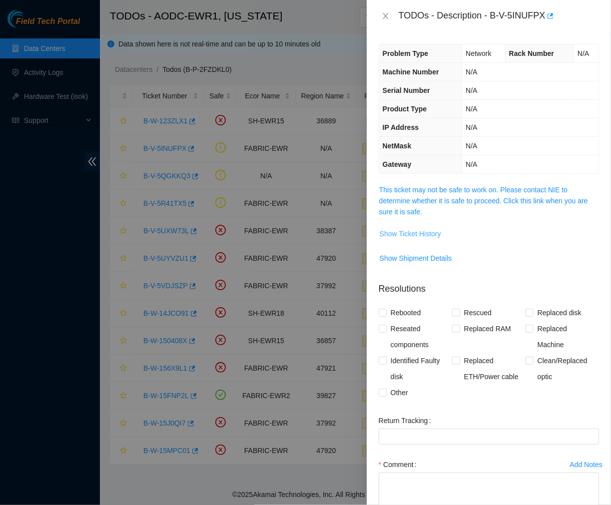
click at [412, 240] on button "Show Ticket History" at bounding box center [410, 234] width 62 height 16
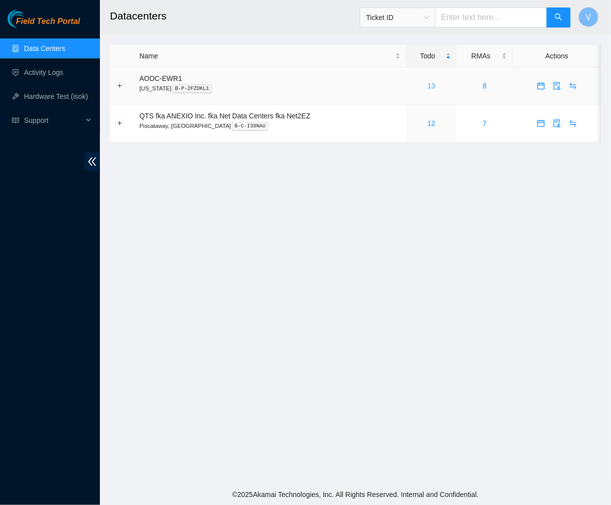
click at [431, 85] on link "13" at bounding box center [431, 86] width 8 height 8
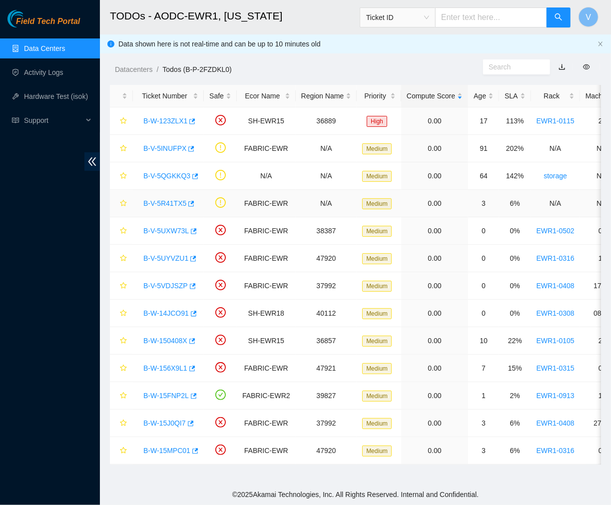
click at [171, 205] on link "B-V-5R41TX5" at bounding box center [164, 203] width 43 height 8
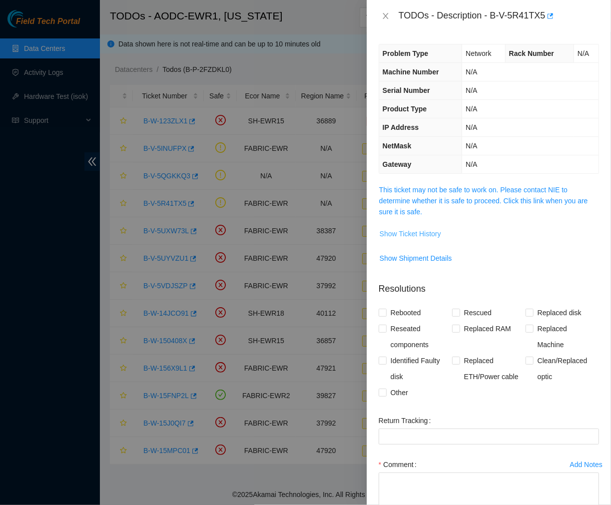
click at [389, 231] on span "Show Ticket History" at bounding box center [410, 233] width 61 height 11
